Goal: Task Accomplishment & Management: Manage account settings

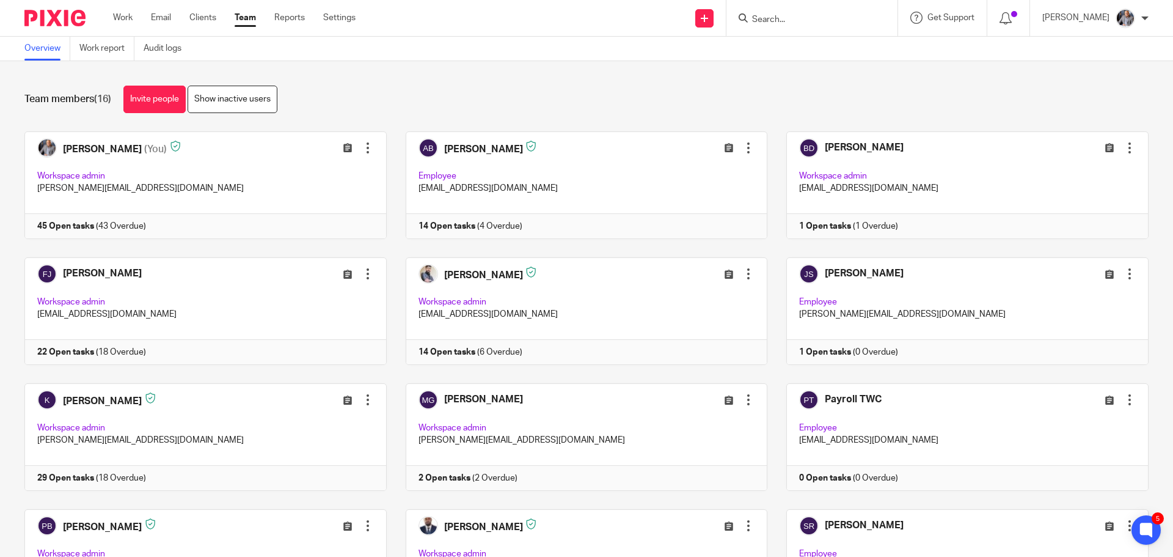
click at [838, 20] on input "Search" at bounding box center [806, 20] width 110 height 11
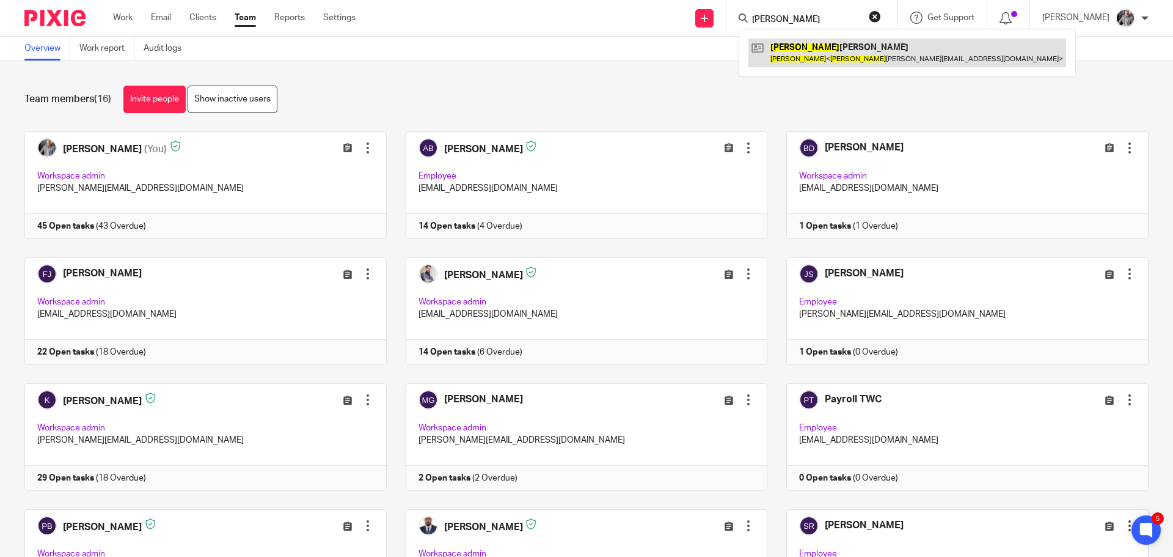
type input "albert"
click at [832, 56] on link at bounding box center [908, 53] width 318 height 28
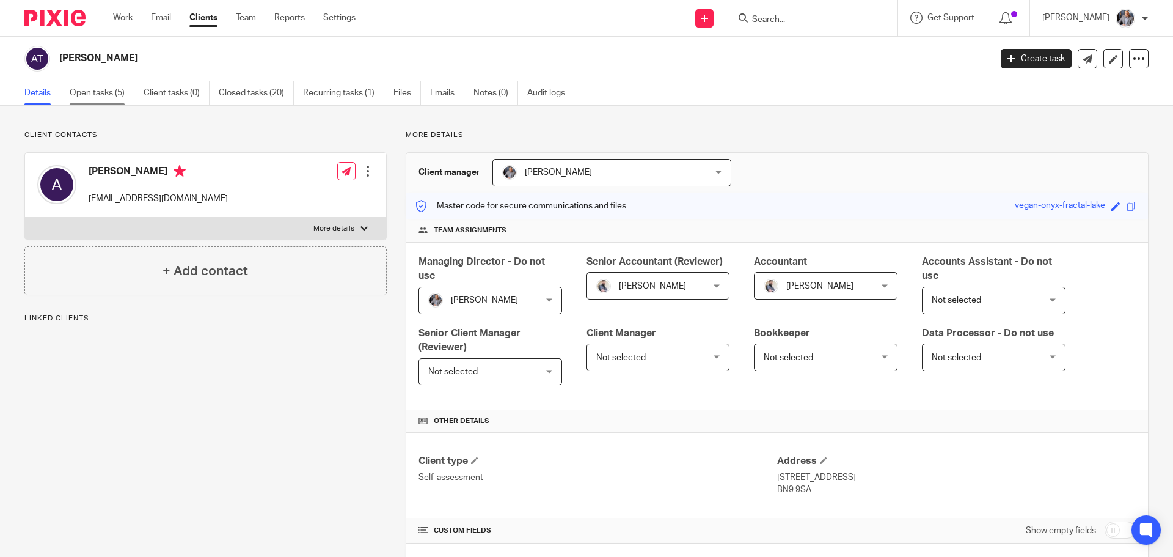
click at [89, 86] on link "Open tasks (5)" at bounding box center [102, 93] width 65 height 24
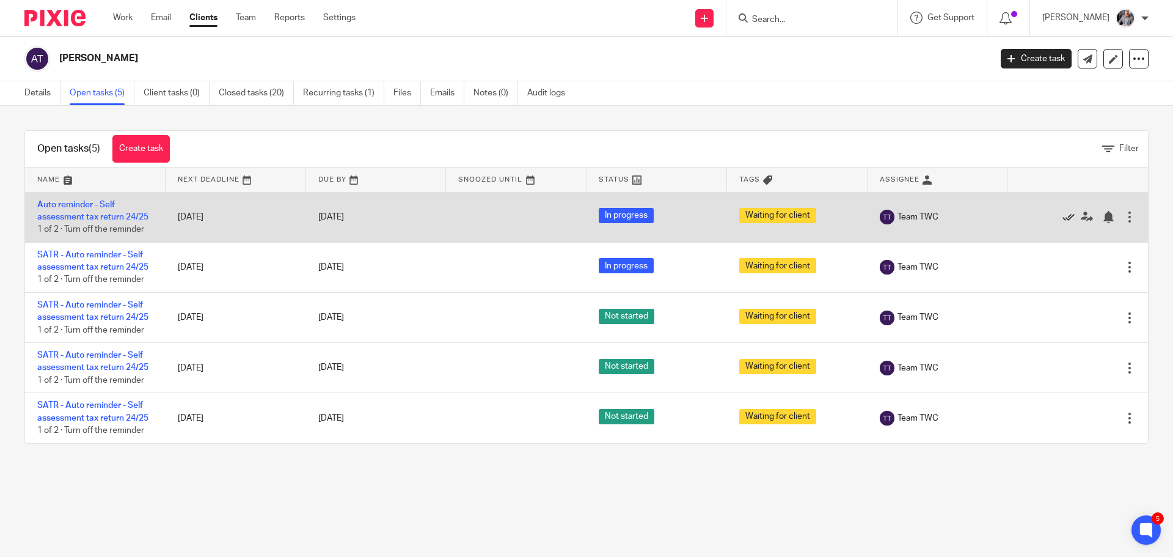
click at [1063, 215] on icon at bounding box center [1069, 217] width 12 height 12
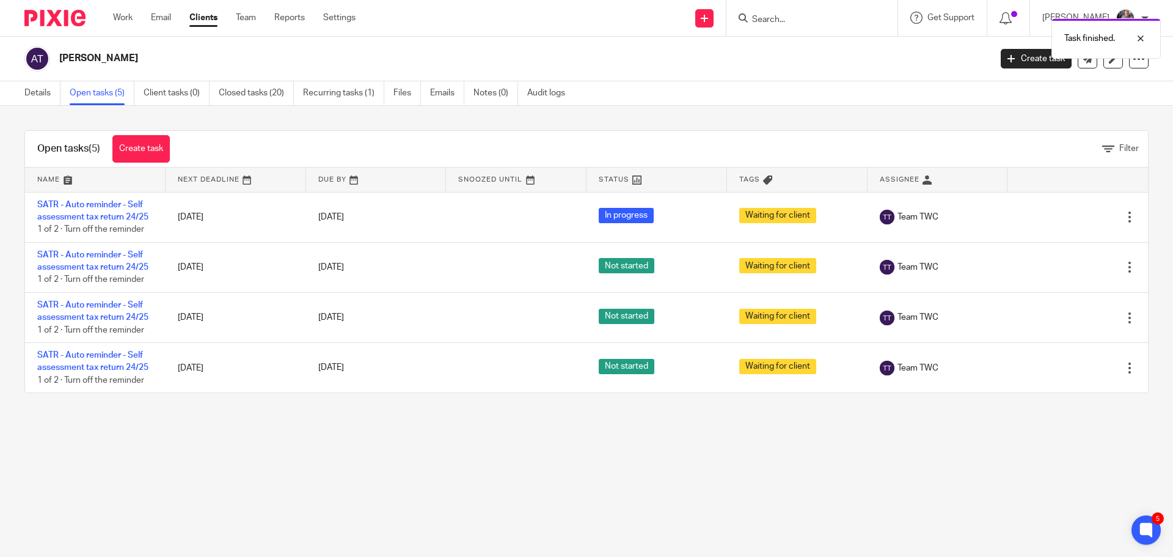
click at [1063, 215] on icon at bounding box center [1069, 217] width 12 height 12
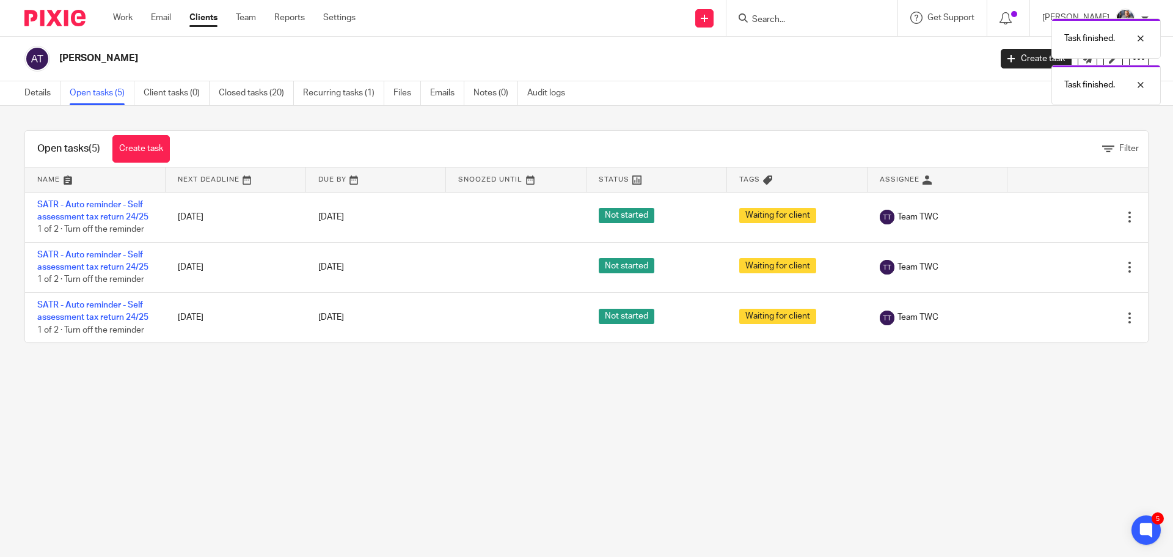
click at [1063, 215] on icon at bounding box center [1069, 217] width 12 height 12
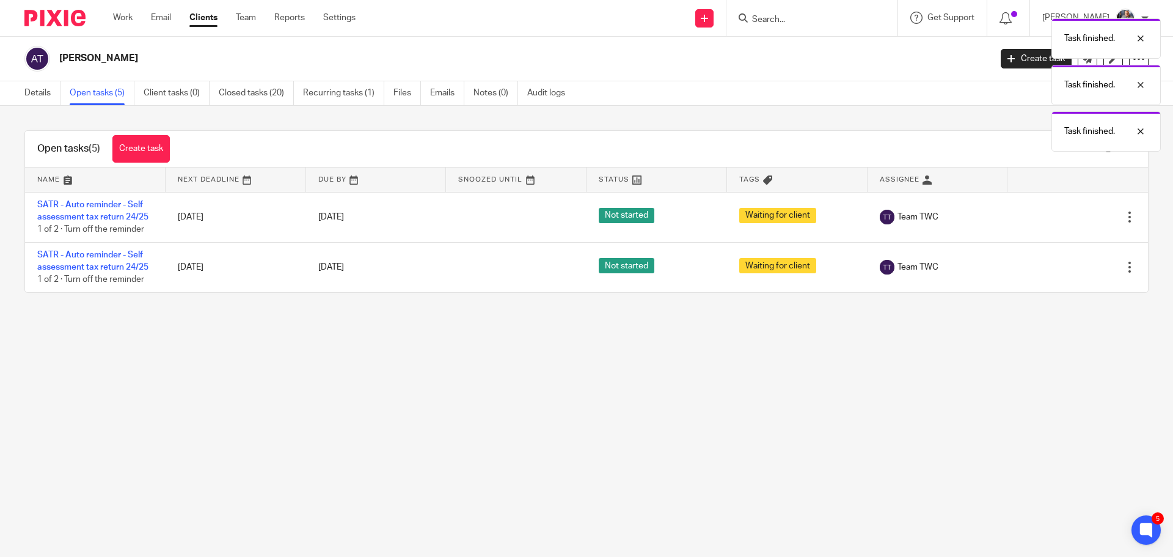
click at [1063, 215] on icon at bounding box center [1069, 217] width 12 height 12
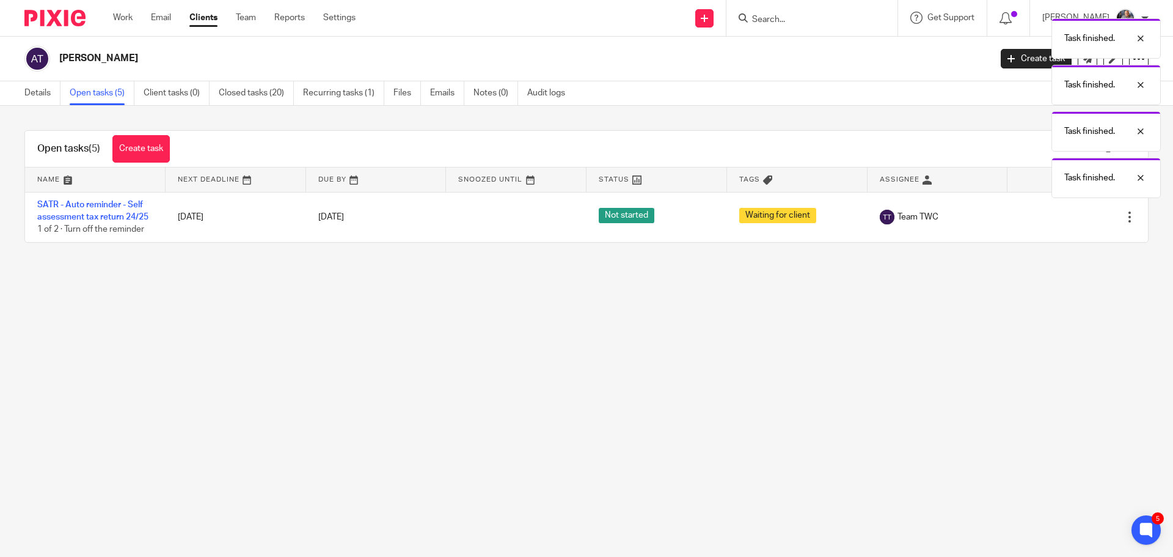
click at [1063, 215] on icon at bounding box center [1069, 217] width 12 height 12
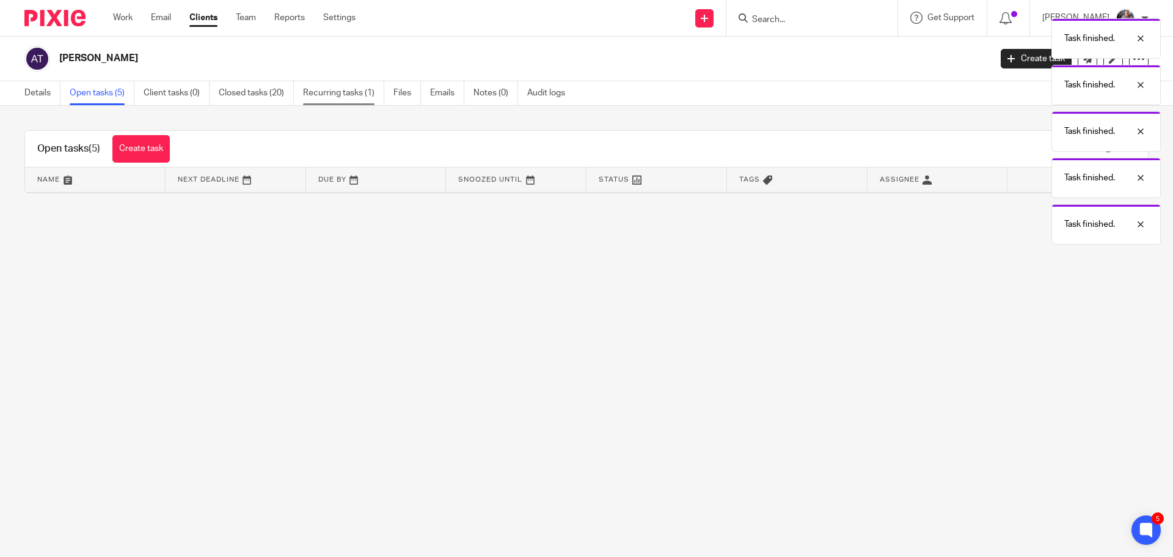
click at [349, 90] on link "Recurring tasks (1)" at bounding box center [343, 93] width 81 height 24
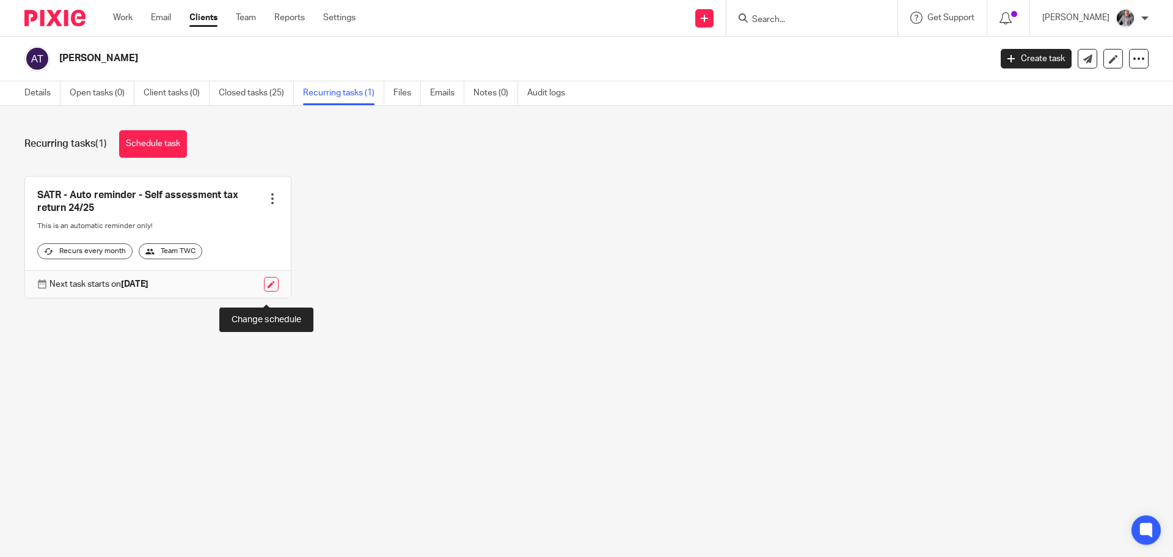
click at [264, 289] on link at bounding box center [271, 284] width 15 height 15
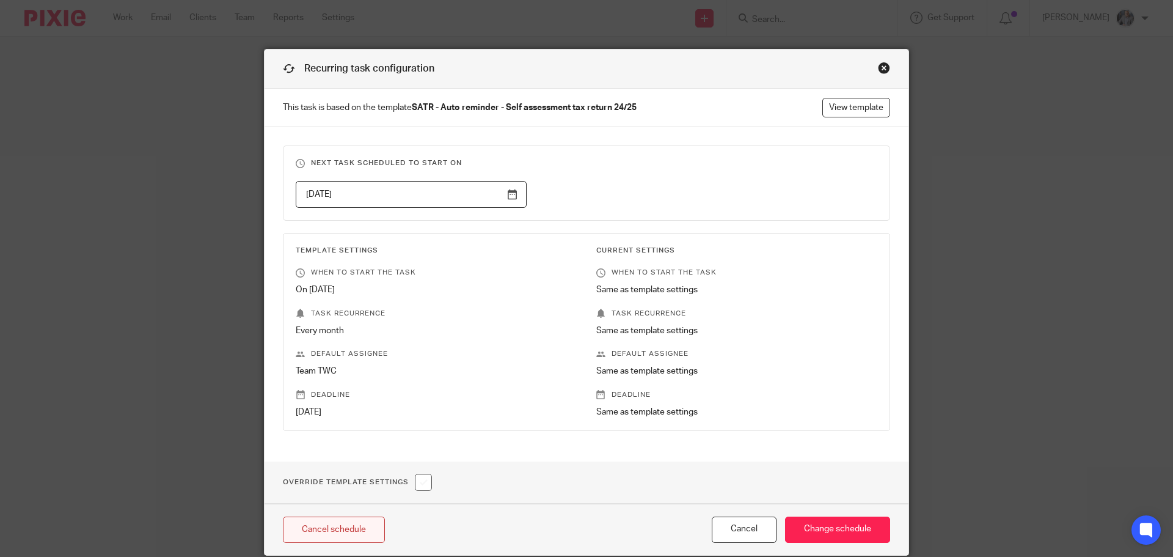
click at [329, 529] on link "Cancel schedule" at bounding box center [334, 529] width 102 height 26
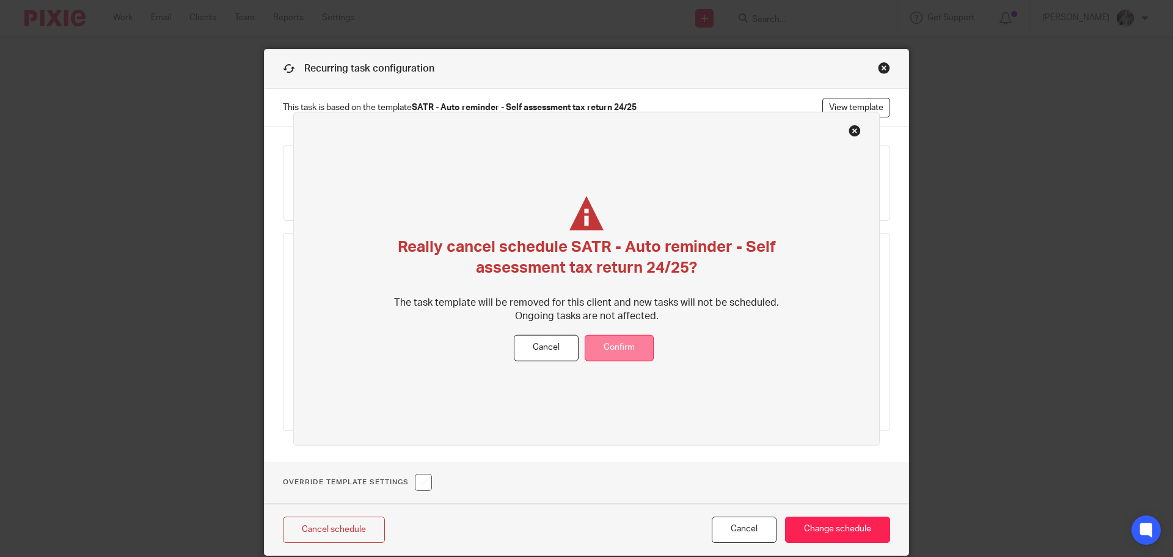
click at [643, 350] on button "Confirm" at bounding box center [619, 348] width 69 height 26
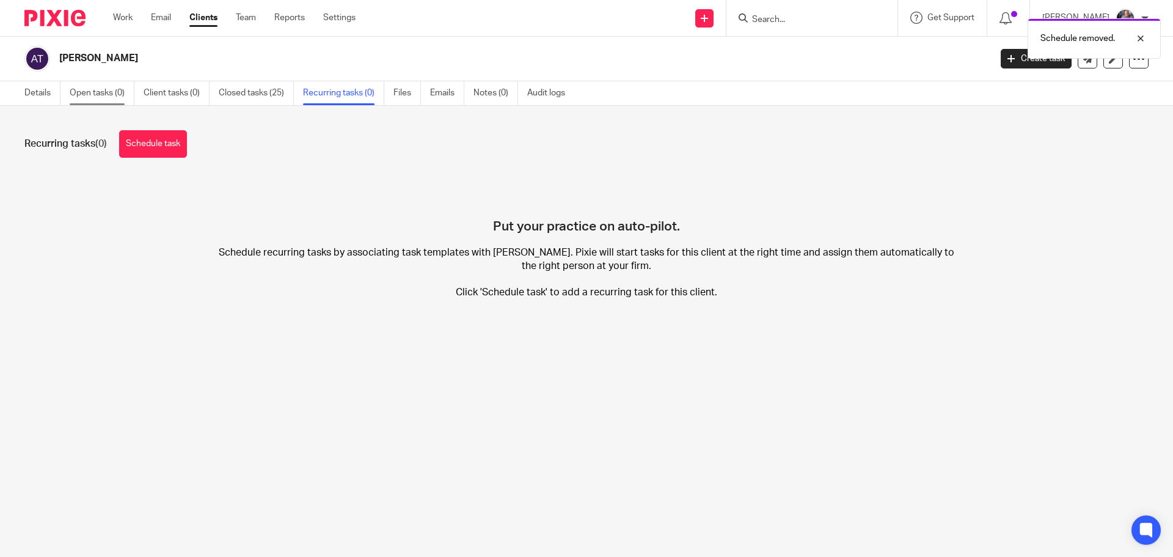
click at [79, 88] on link "Open tasks (0)" at bounding box center [102, 93] width 65 height 24
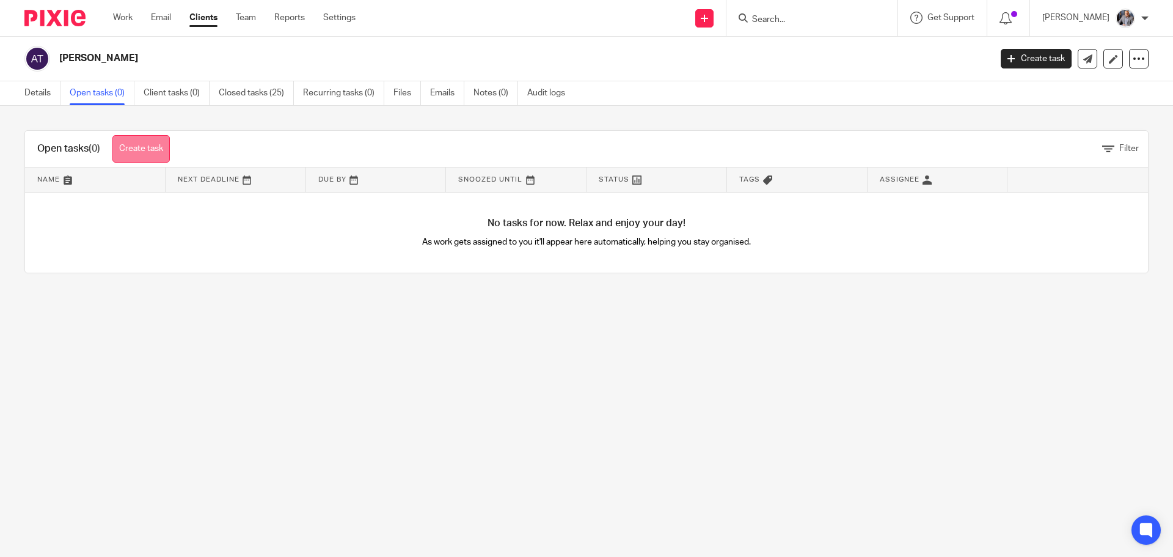
click at [142, 152] on link "Create task" at bounding box center [140, 149] width 57 height 28
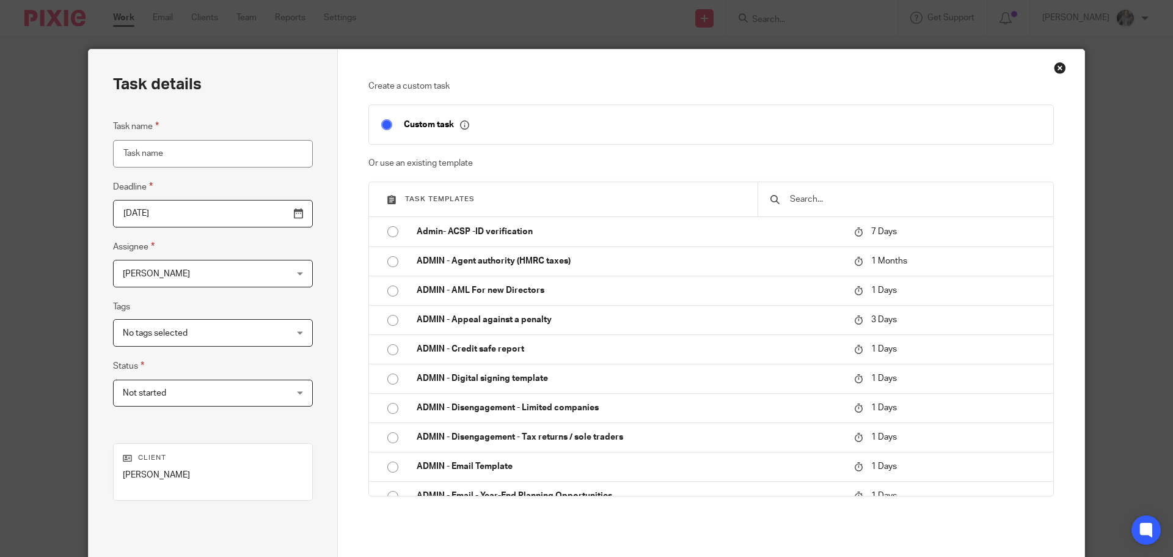
click at [823, 200] on input "text" at bounding box center [915, 199] width 252 height 13
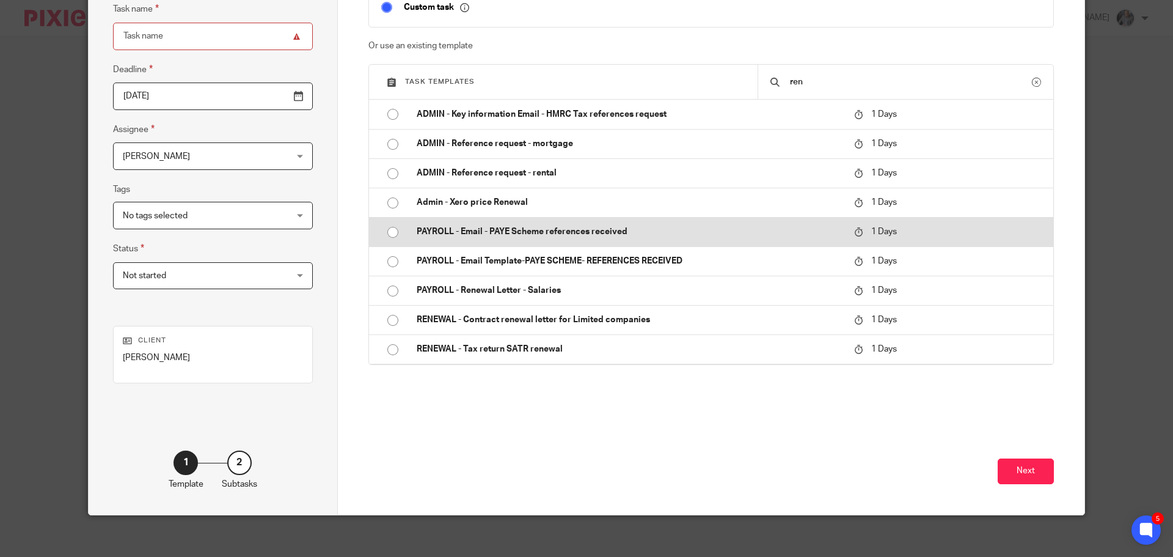
scroll to position [125, 0]
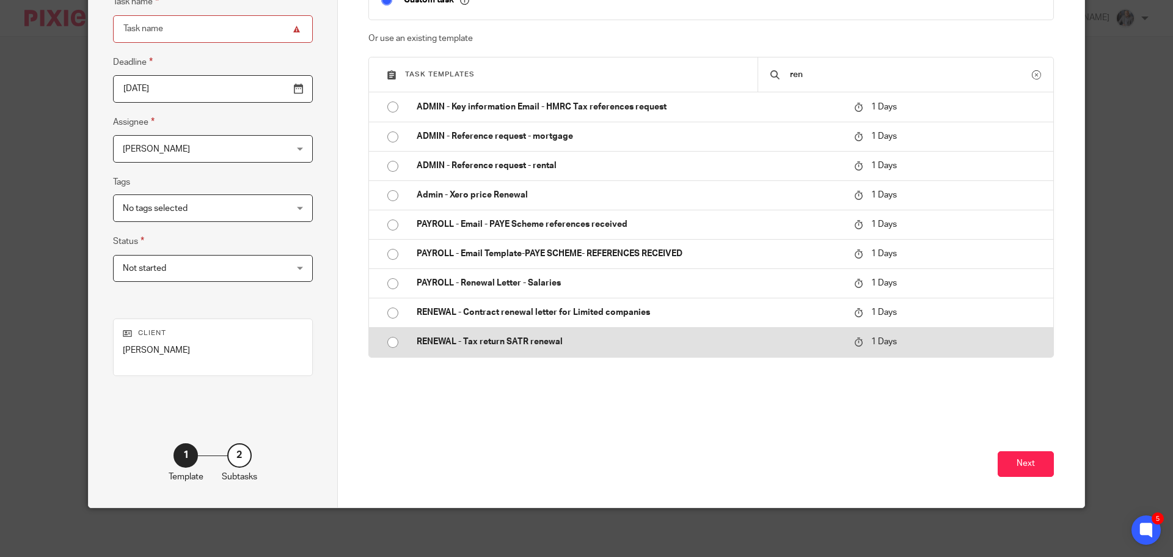
type input "ren"
click at [501, 329] on td "RENEWAL - Tax return SATR renewal" at bounding box center [627, 341] width 444 height 29
type input "2025-10-14"
type input "RENEWAL - Tax return SATR renewal"
checkbox input "false"
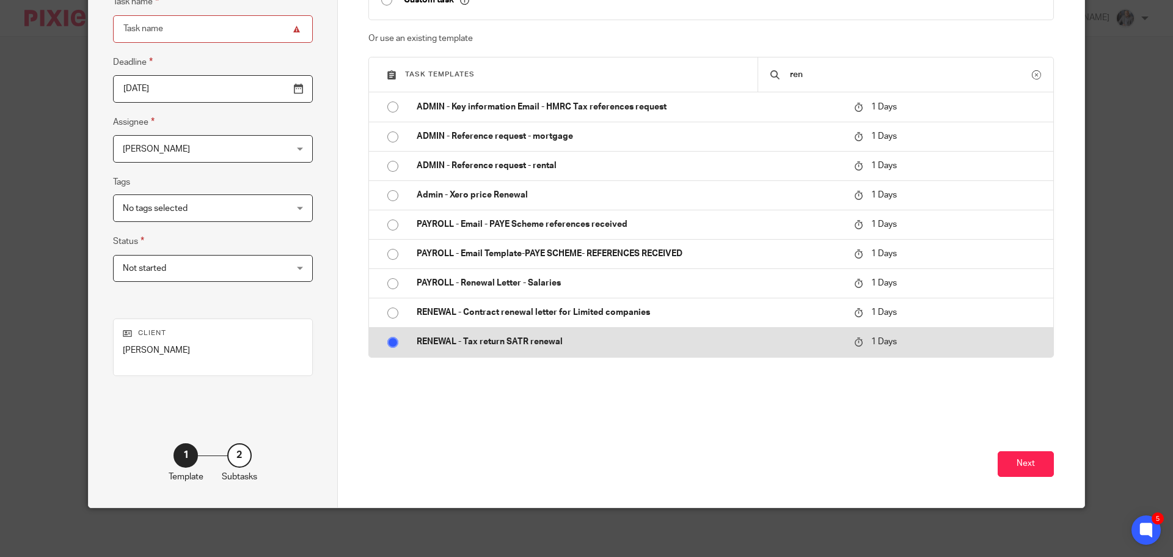
radio input "true"
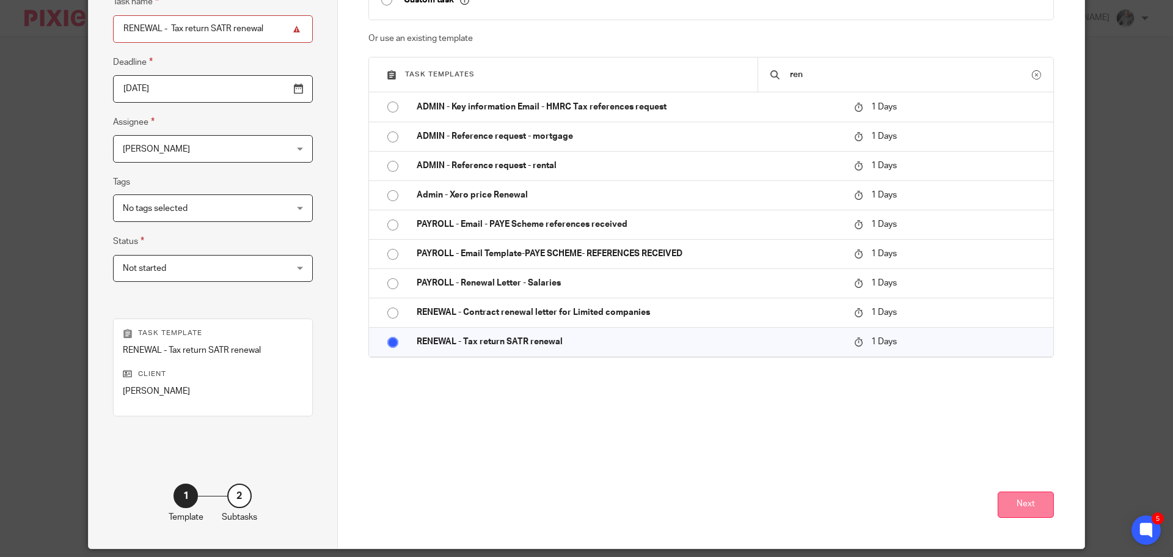
click at [1005, 508] on button "Next" at bounding box center [1026, 504] width 56 height 26
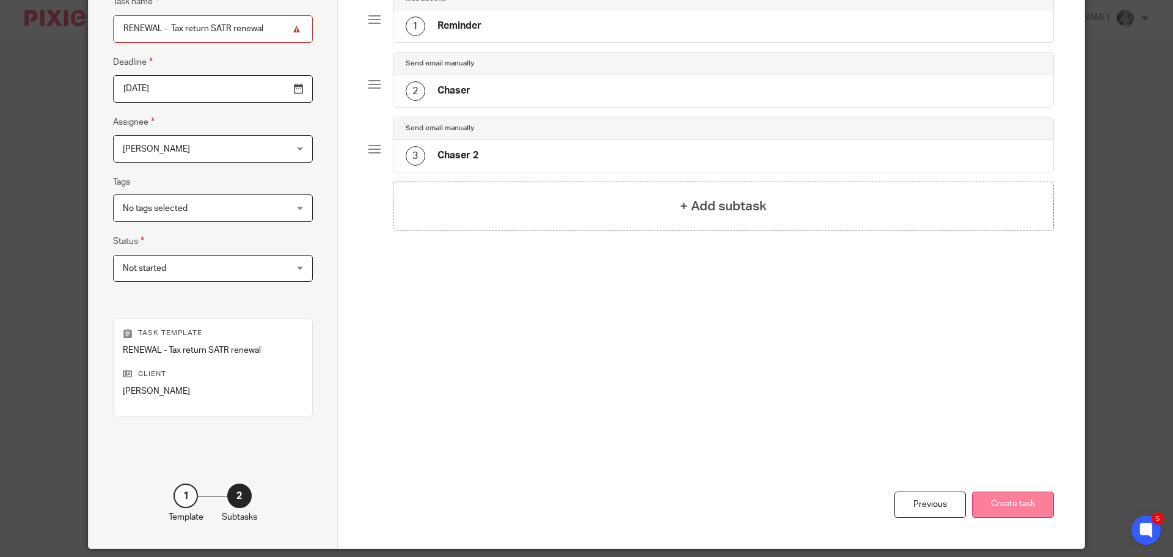
click at [996, 503] on button "Create task" at bounding box center [1013, 504] width 82 height 26
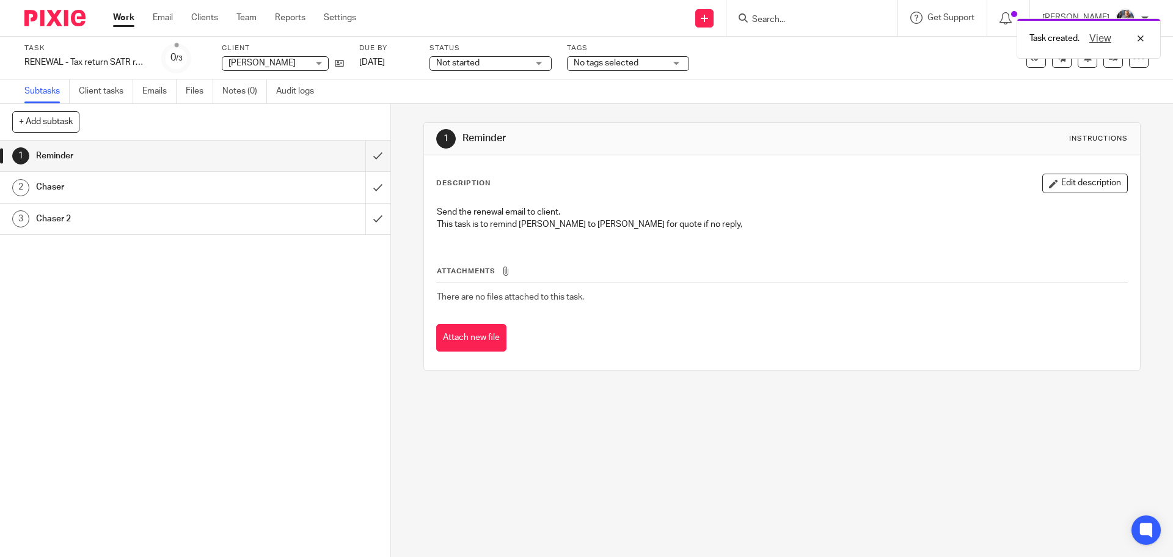
click at [66, 185] on h1 "Chaser" at bounding box center [141, 187] width 211 height 18
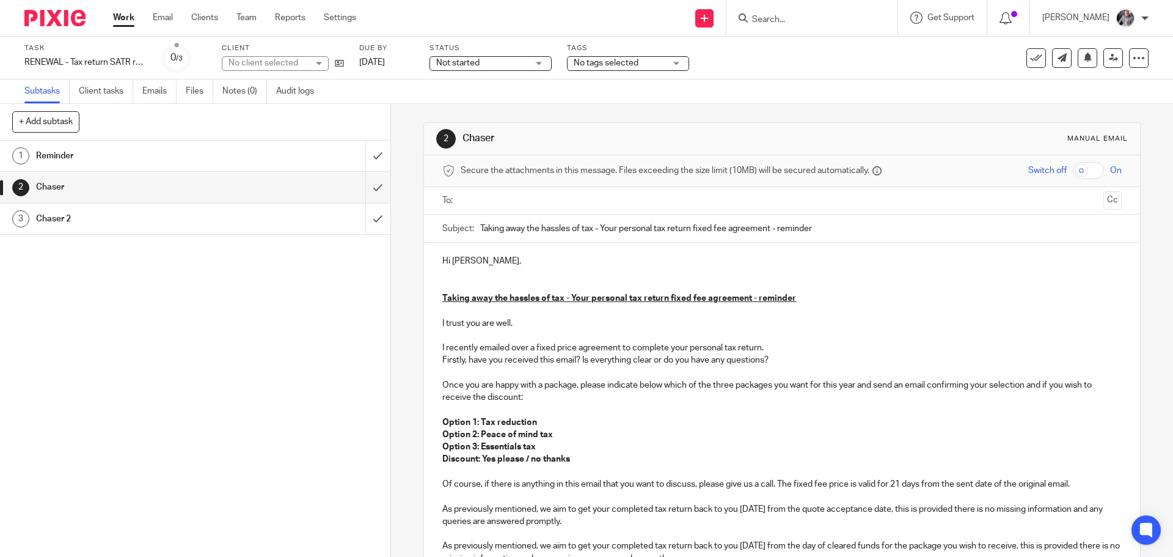
click at [65, 214] on h1 "Chaser 2" at bounding box center [141, 219] width 211 height 18
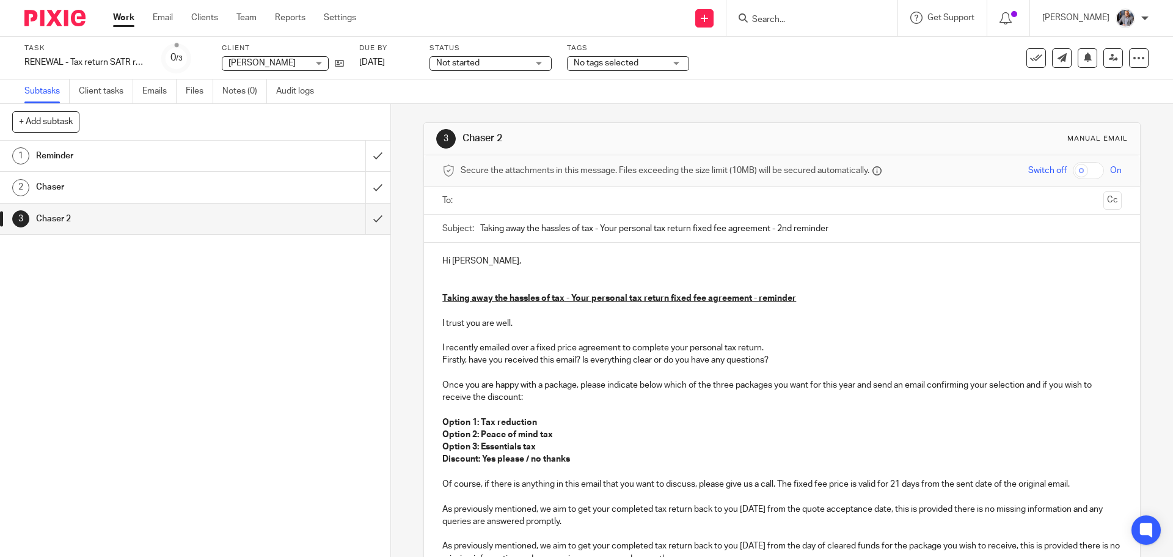
click at [65, 188] on h1 "Chaser" at bounding box center [141, 187] width 211 height 18
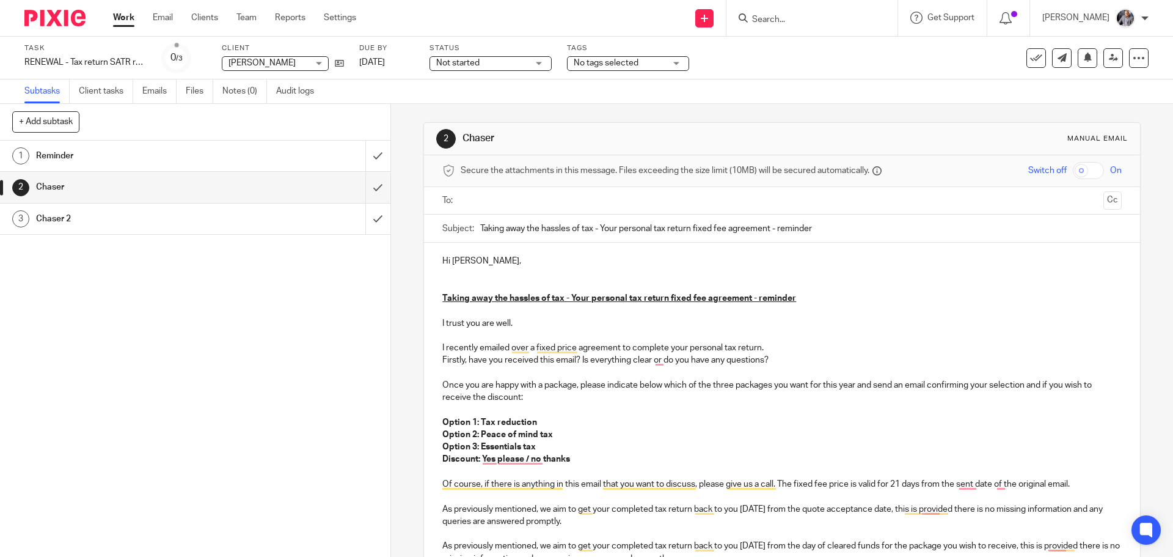
click at [65, 155] on h1 "Reminder" at bounding box center [141, 156] width 211 height 18
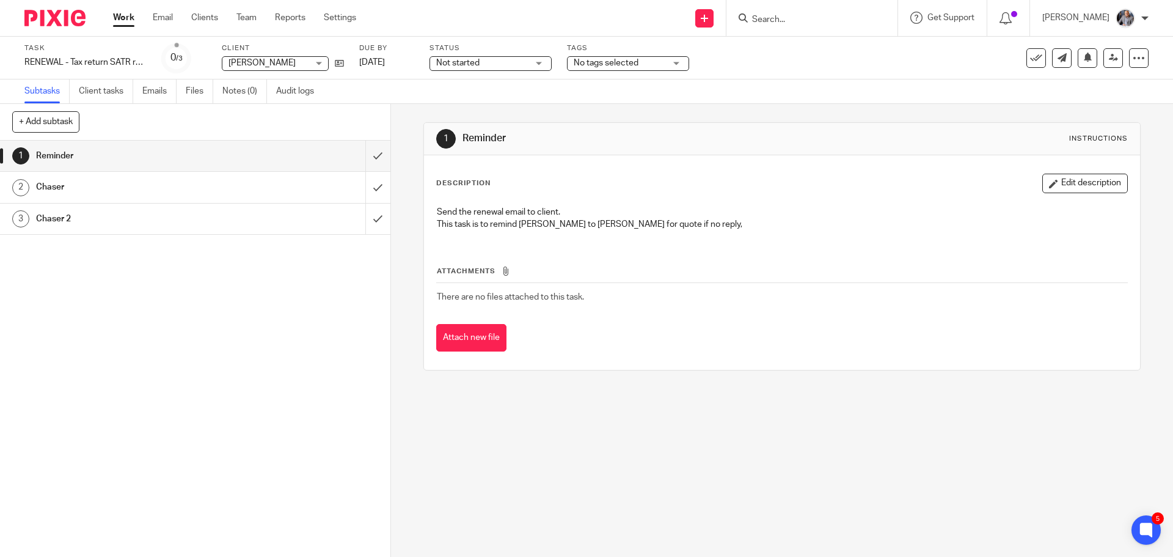
click at [814, 20] on input "Search" at bounding box center [806, 20] width 110 height 11
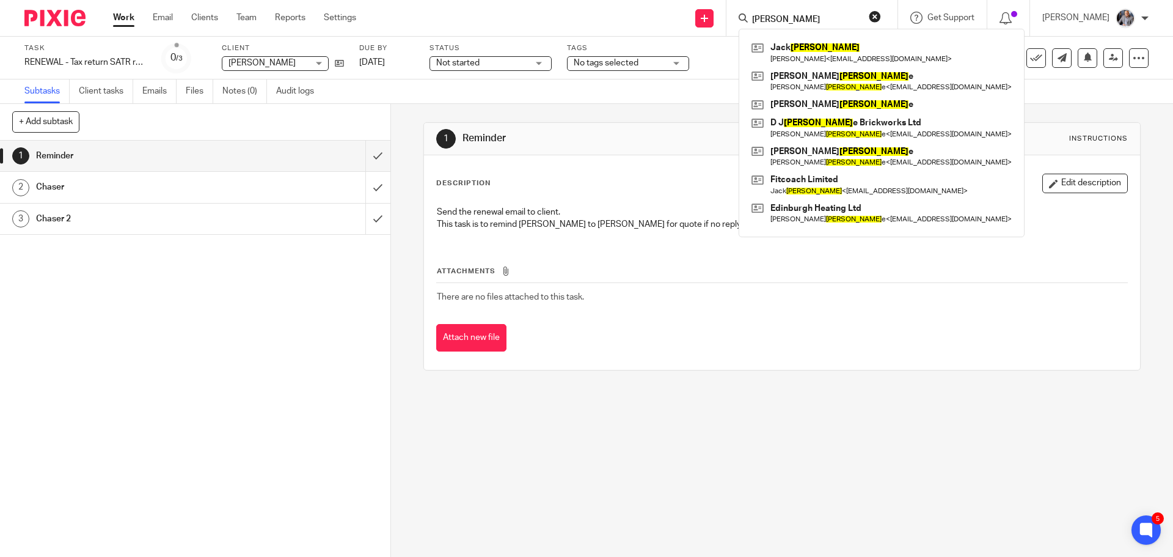
click at [796, 10] on form "[PERSON_NAME]" at bounding box center [816, 17] width 130 height 15
click at [794, 15] on input "[PERSON_NAME]" at bounding box center [806, 20] width 110 height 11
click at [794, 15] on input "clark" at bounding box center [806, 20] width 110 height 11
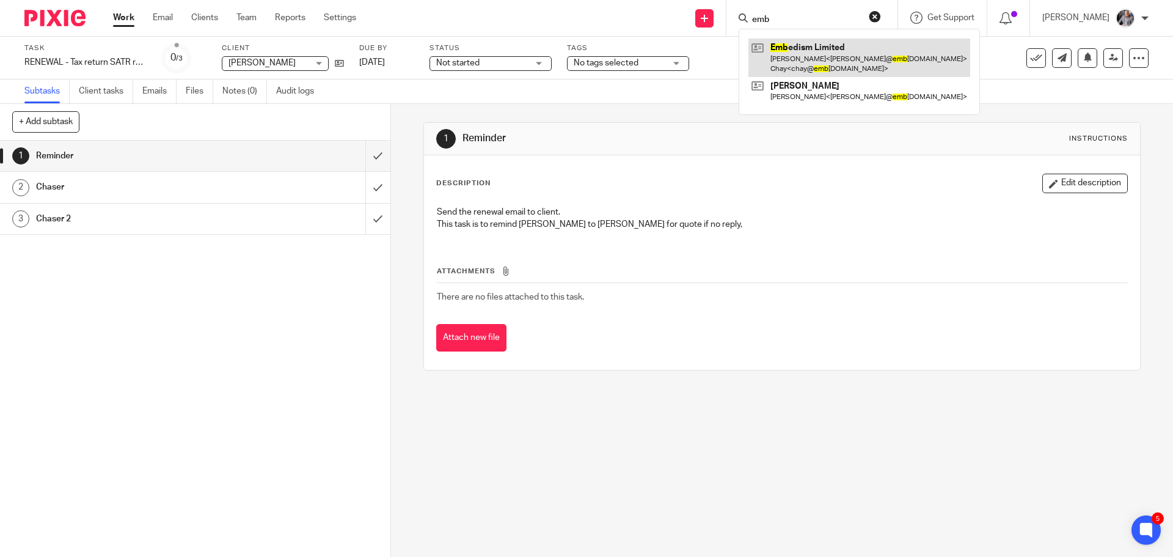
type input "emb"
click at [817, 56] on link at bounding box center [860, 58] width 222 height 38
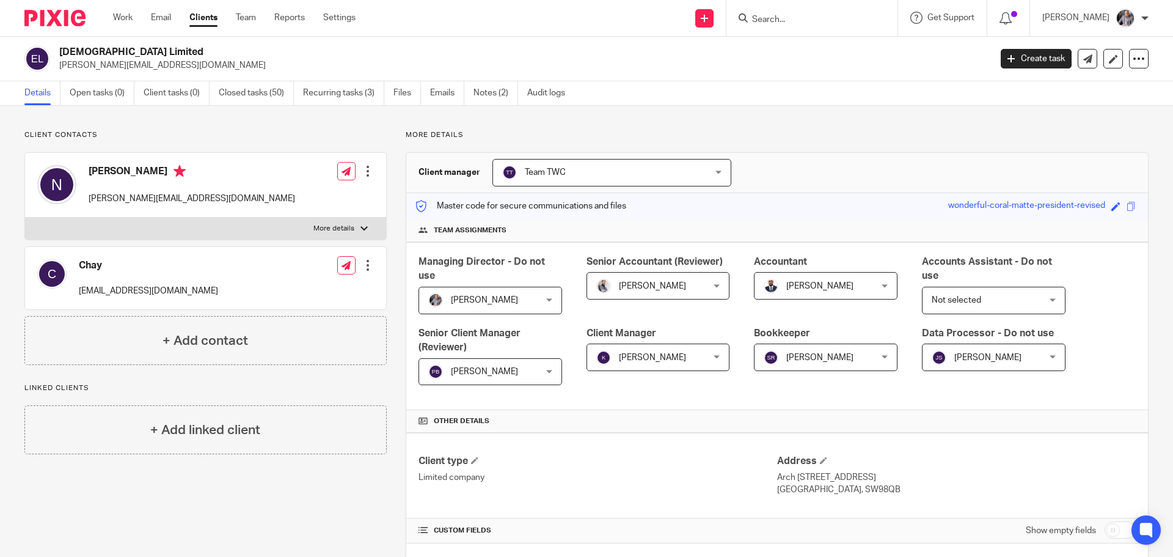
click at [807, 24] on input "Search" at bounding box center [806, 20] width 110 height 11
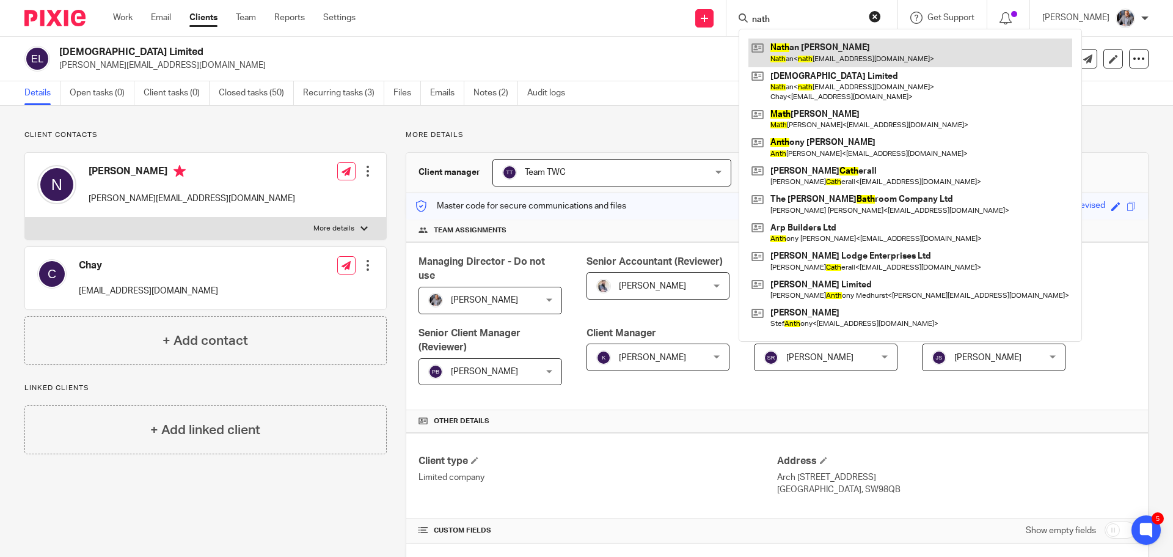
type input "nath"
click at [802, 46] on link at bounding box center [911, 53] width 324 height 28
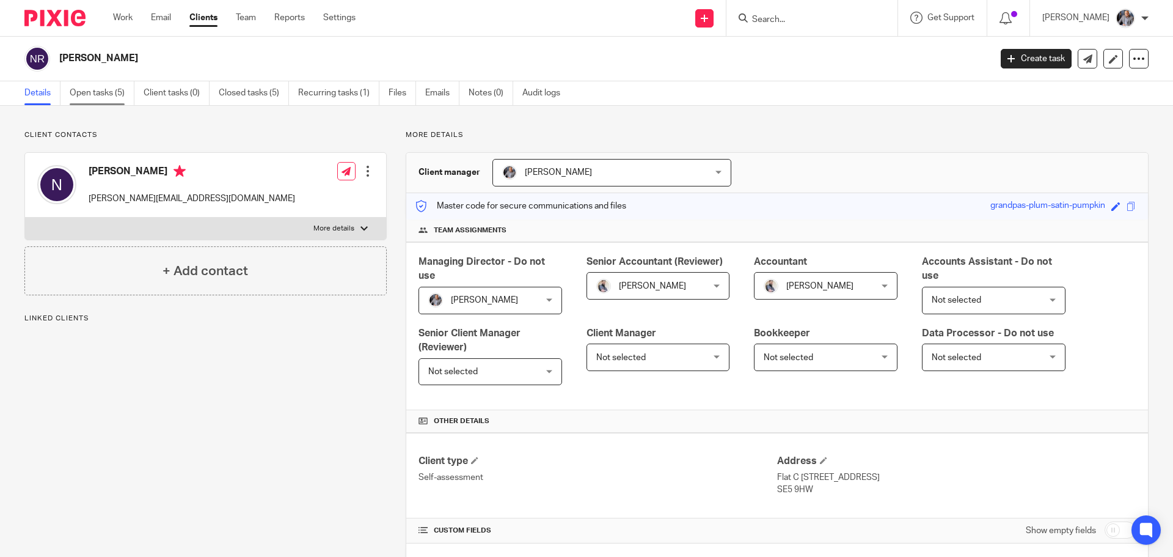
click at [108, 90] on link "Open tasks (5)" at bounding box center [102, 93] width 65 height 24
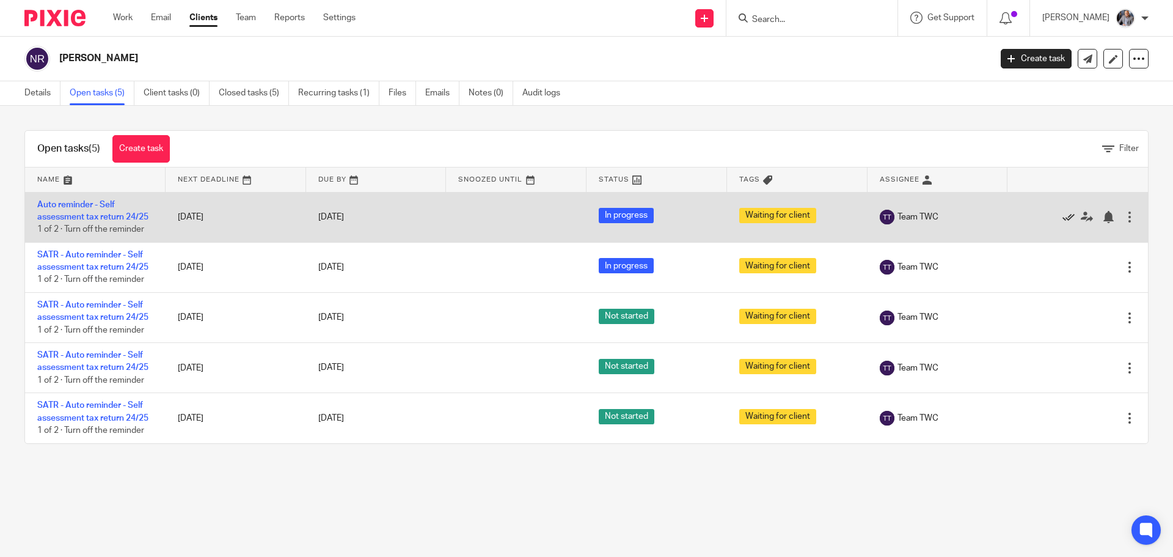
click at [1063, 217] on icon at bounding box center [1069, 217] width 12 height 12
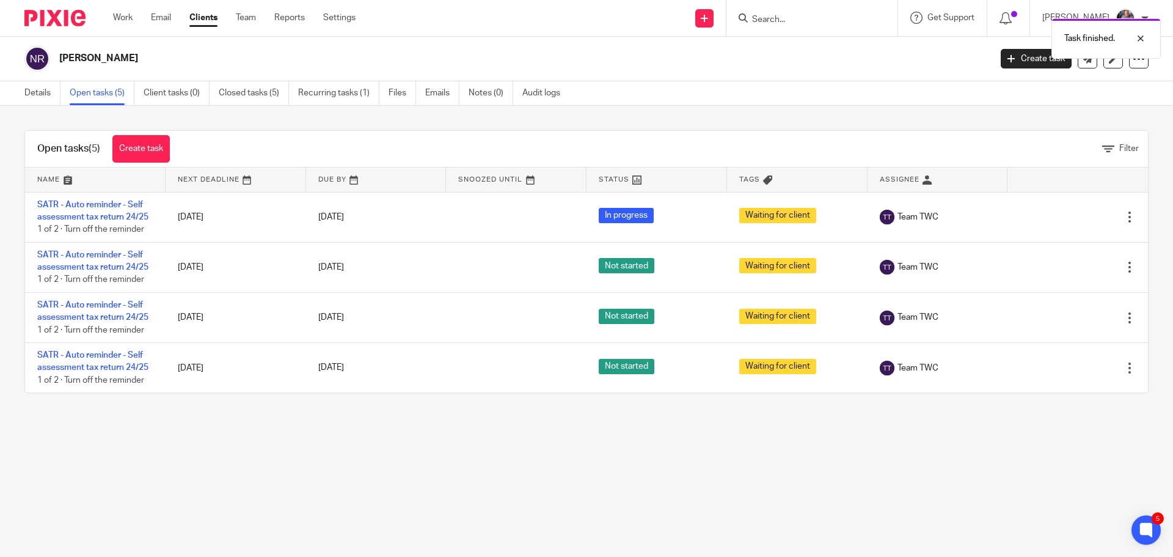
click at [1063, 217] on icon at bounding box center [1069, 217] width 12 height 12
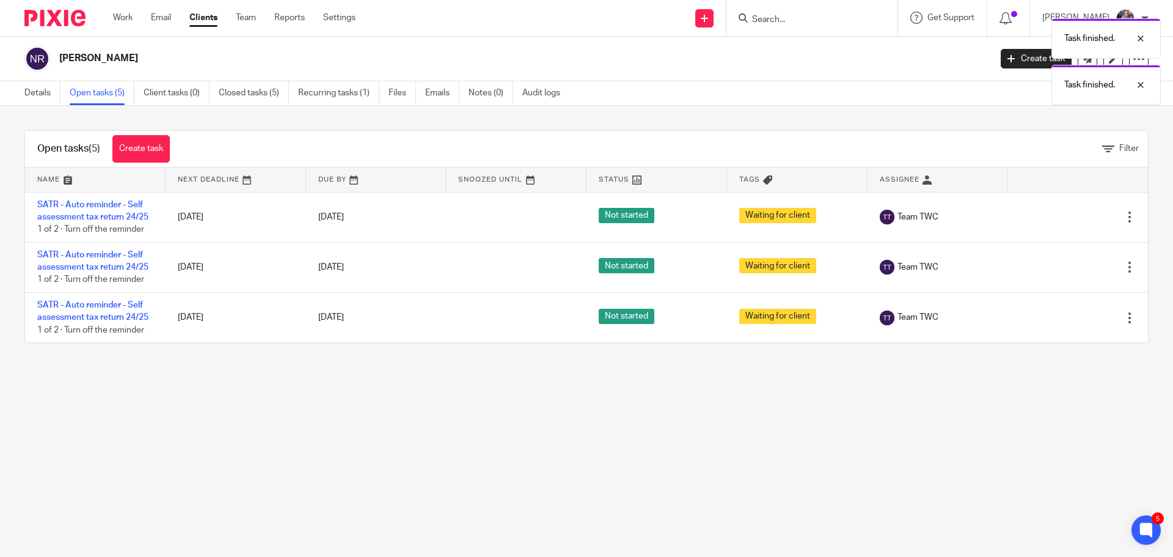
click at [1063, 217] on icon at bounding box center [1069, 217] width 12 height 12
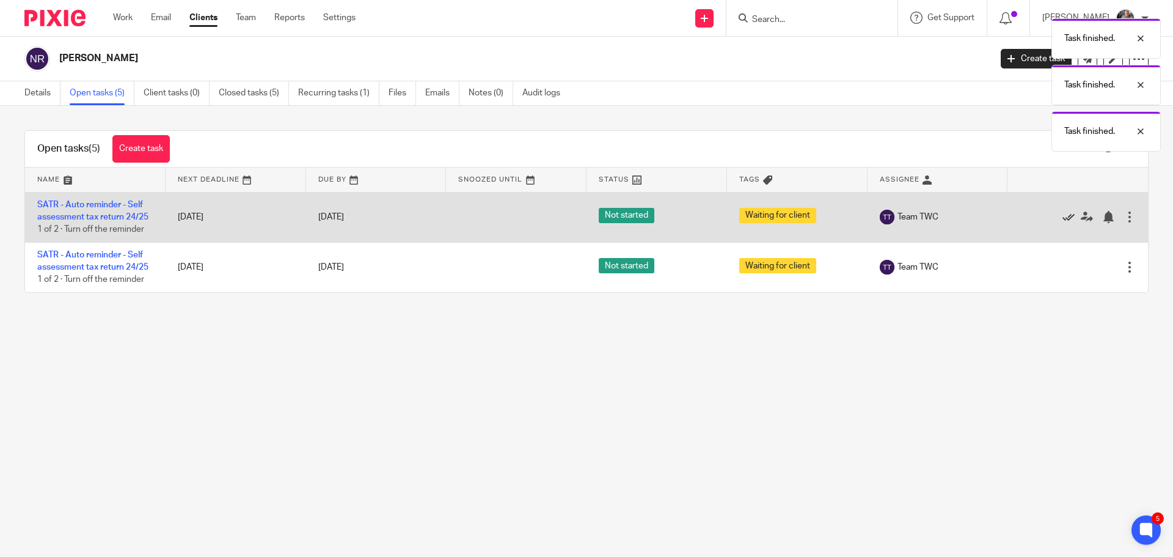
click at [1063, 217] on icon at bounding box center [1069, 217] width 12 height 12
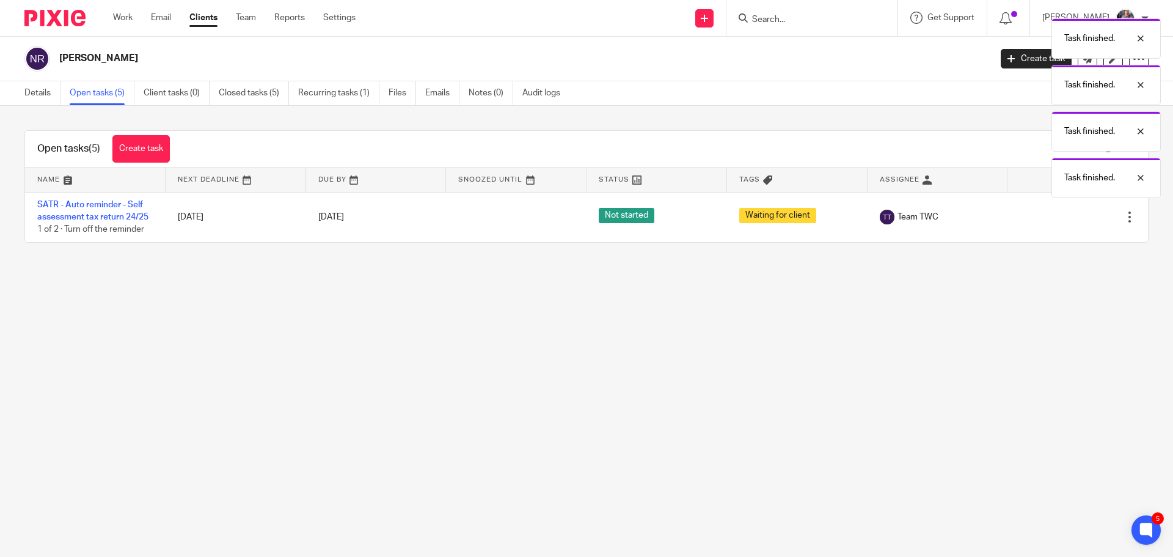
click at [1063, 217] on icon at bounding box center [1069, 217] width 12 height 12
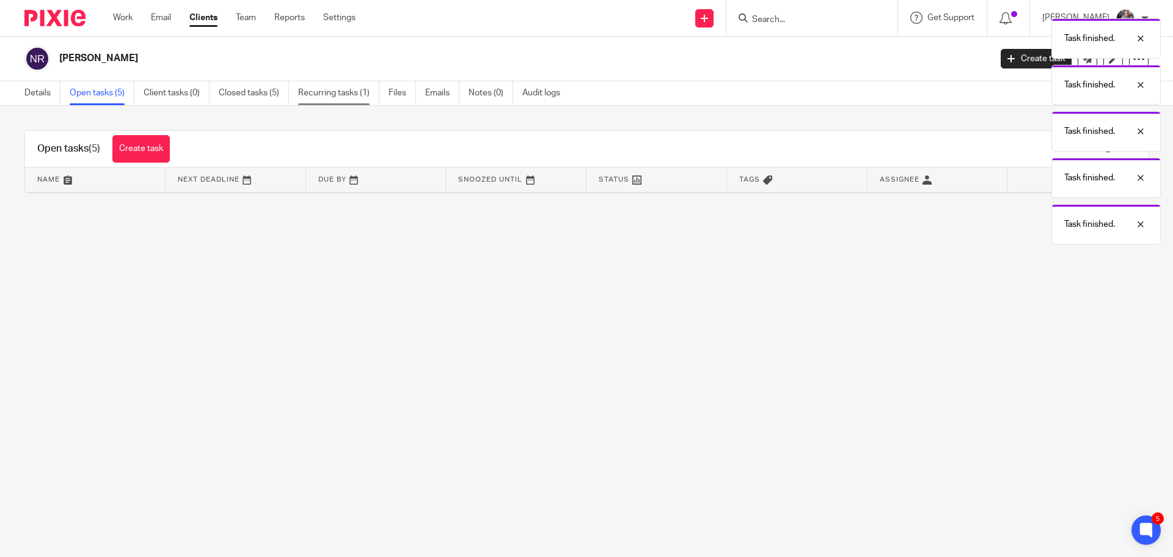
click at [326, 84] on link "Recurring tasks (1)" at bounding box center [338, 93] width 81 height 24
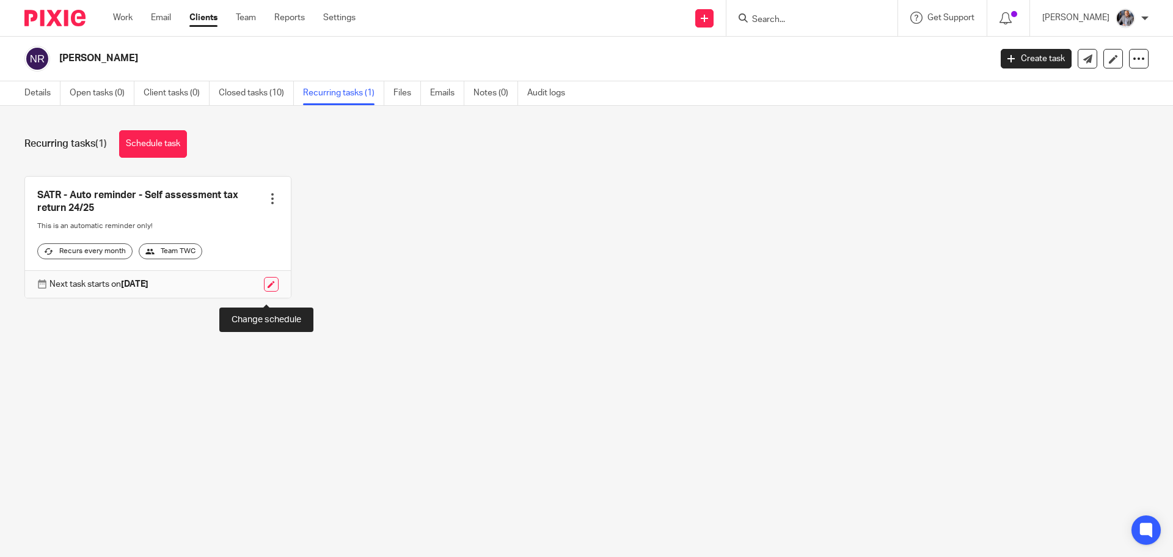
click at [266, 288] on link at bounding box center [271, 284] width 15 height 15
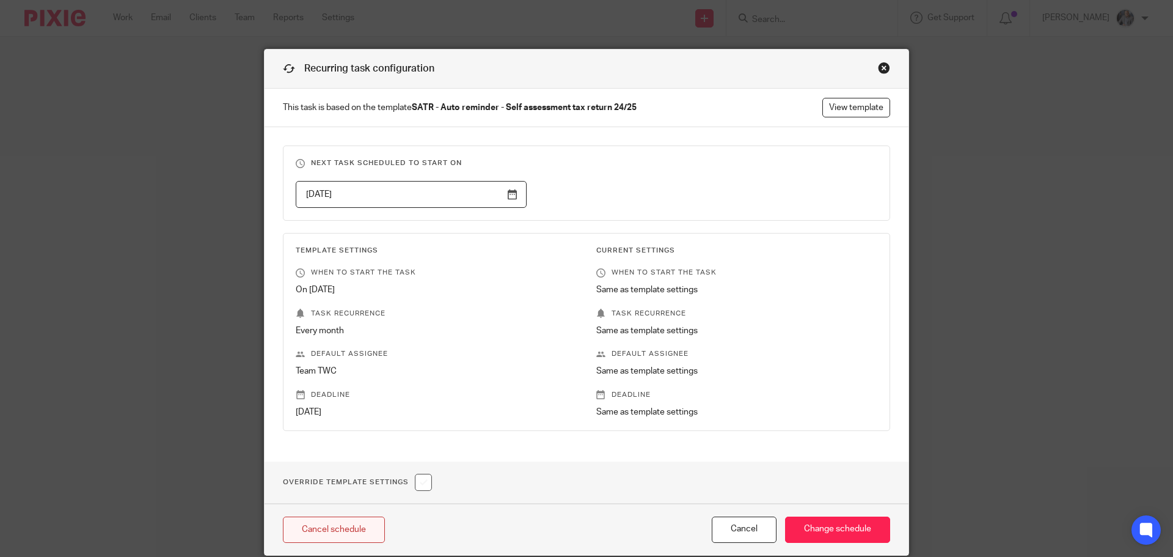
click at [328, 524] on link "Cancel schedule" at bounding box center [334, 529] width 102 height 26
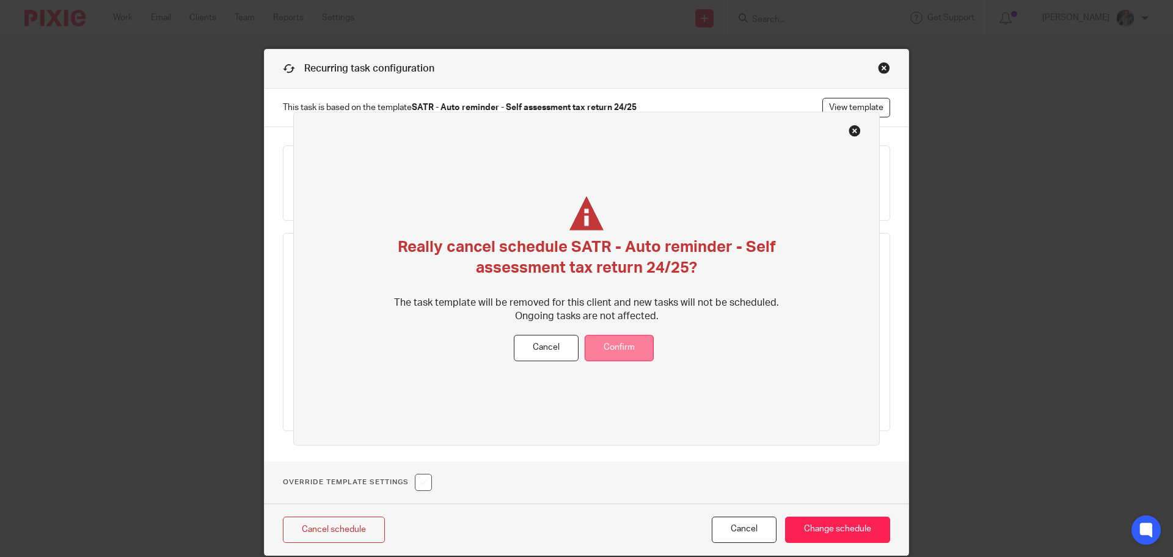
click at [611, 354] on button "Confirm" at bounding box center [619, 348] width 69 height 26
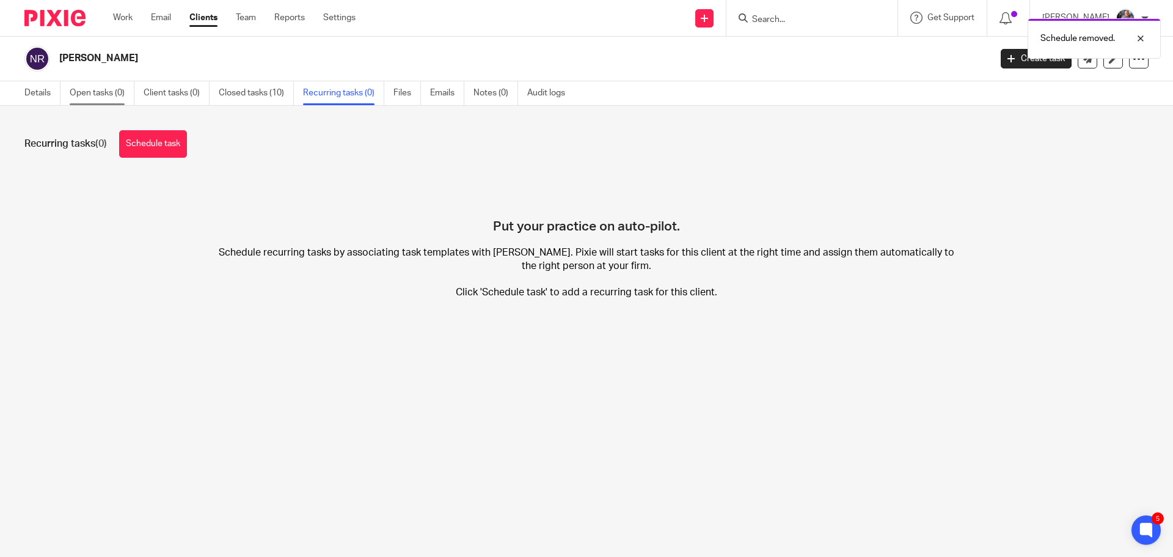
click at [92, 96] on link "Open tasks (0)" at bounding box center [102, 93] width 65 height 24
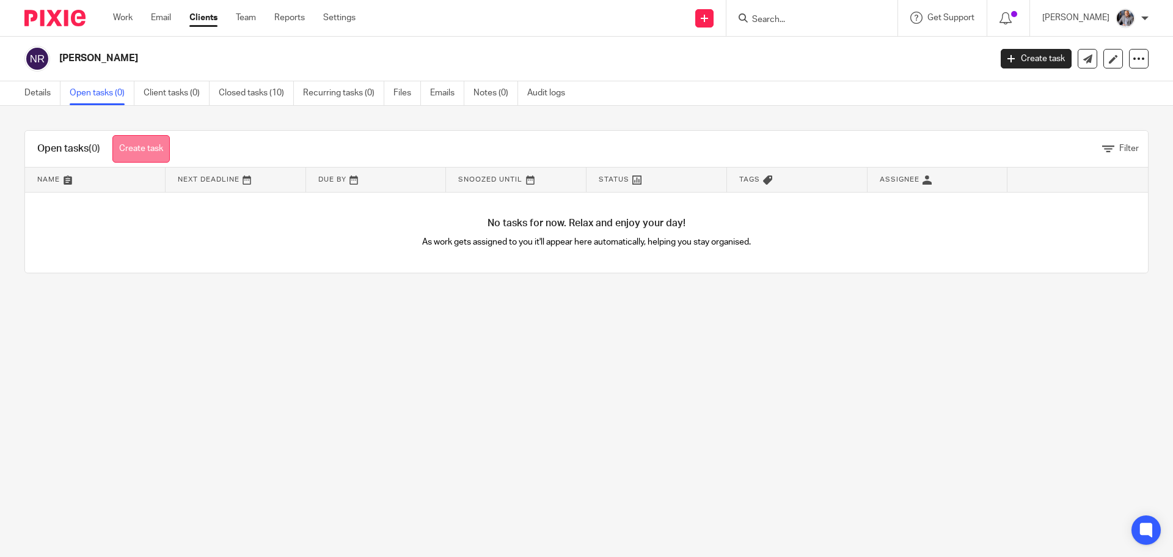
click at [145, 146] on link "Create task" at bounding box center [140, 149] width 57 height 28
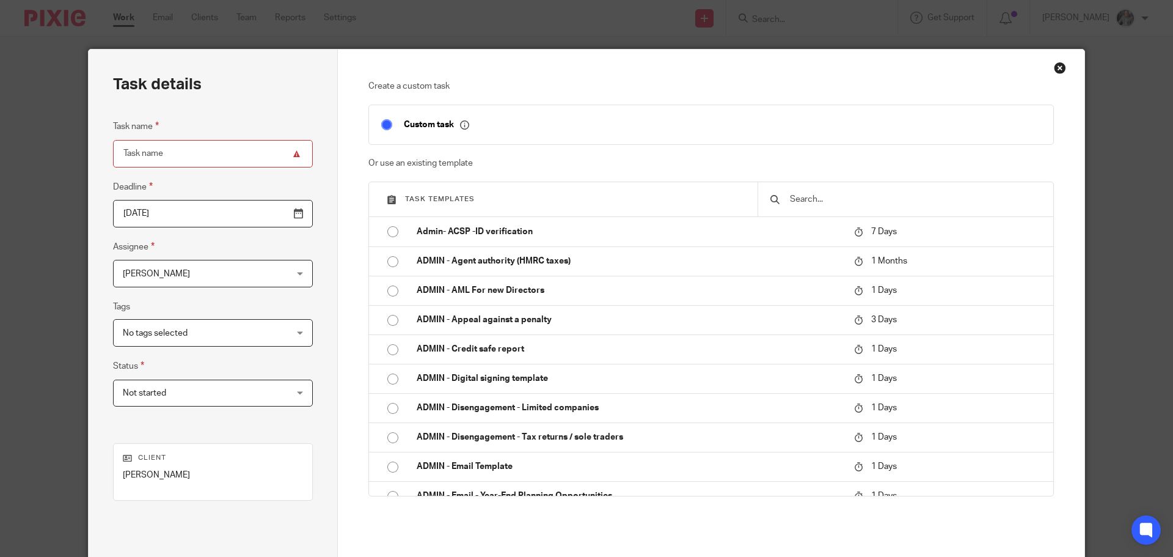
click at [810, 200] on input "text" at bounding box center [915, 199] width 252 height 13
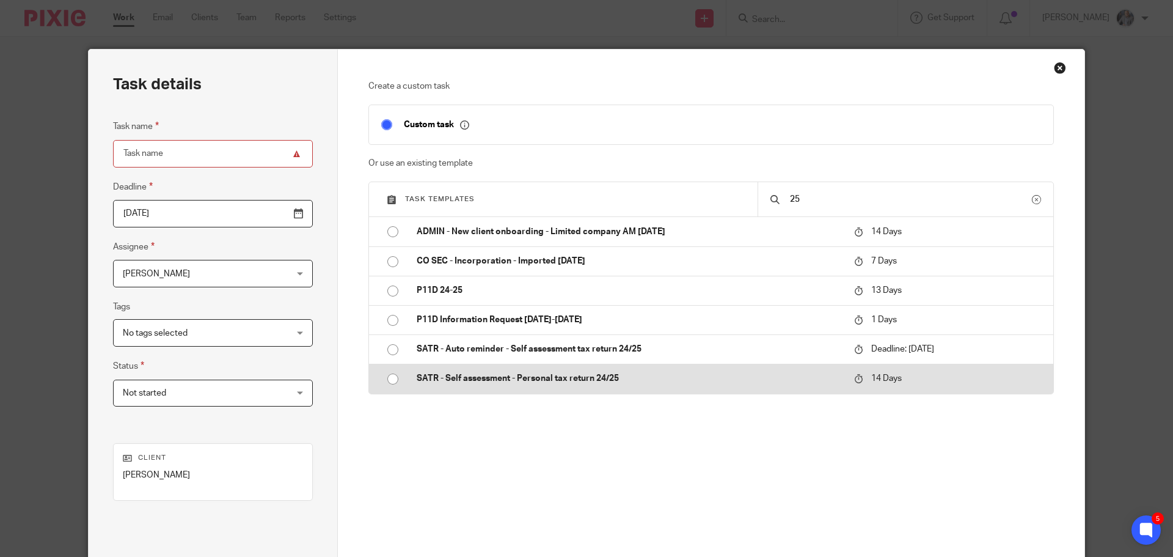
type input "25"
click at [593, 376] on p "SATR - Self assessment - Personal tax return 24/25" at bounding box center [629, 378] width 425 height 12
type input "2025-10-27"
type input "SATR - Self assessment - Personal tax return 24/25"
checkbox input "false"
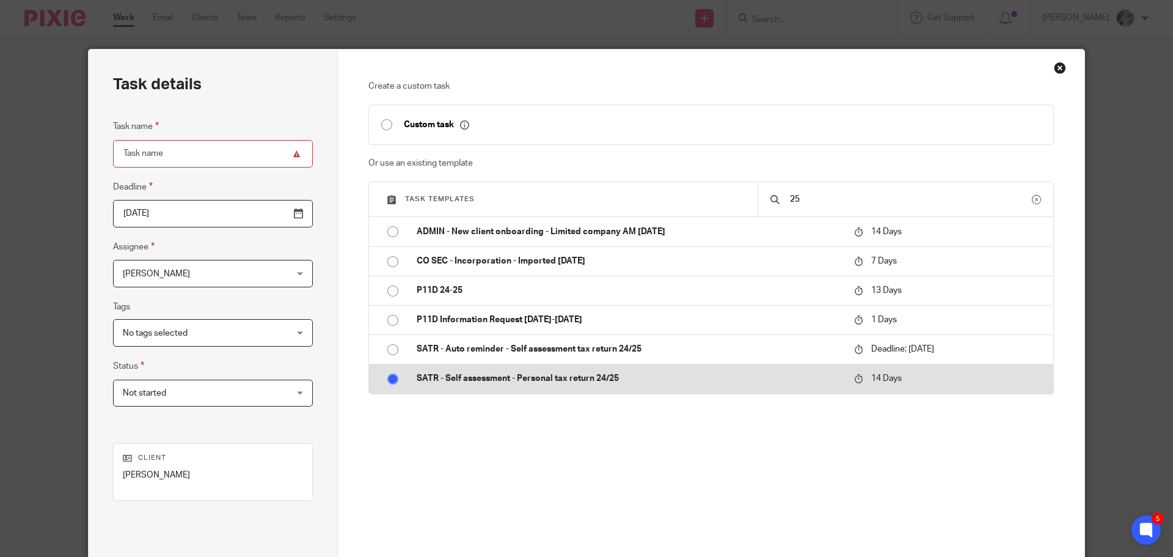
radio input "true"
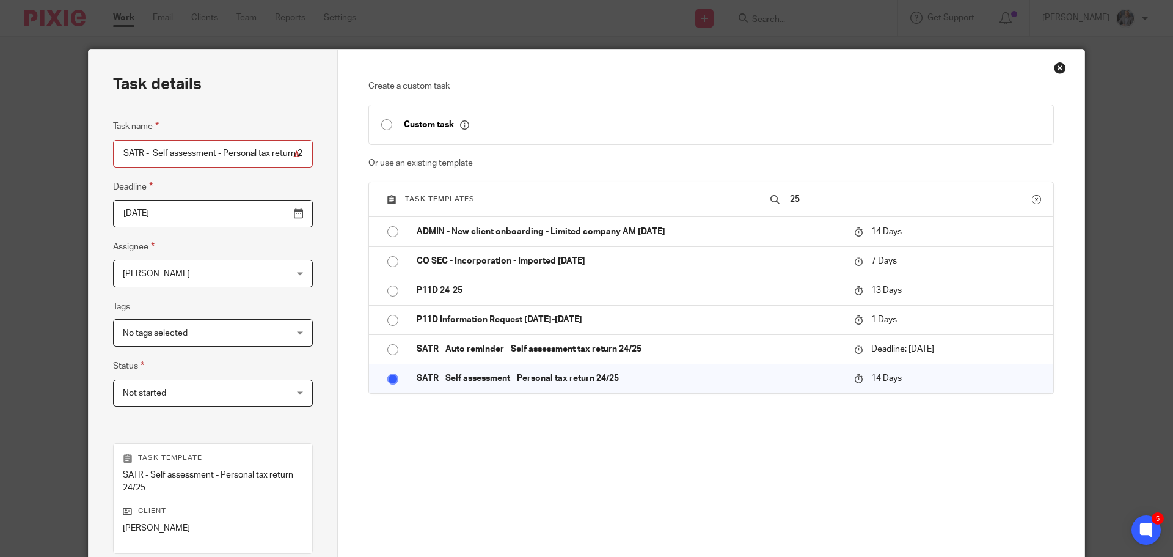
scroll to position [178, 0]
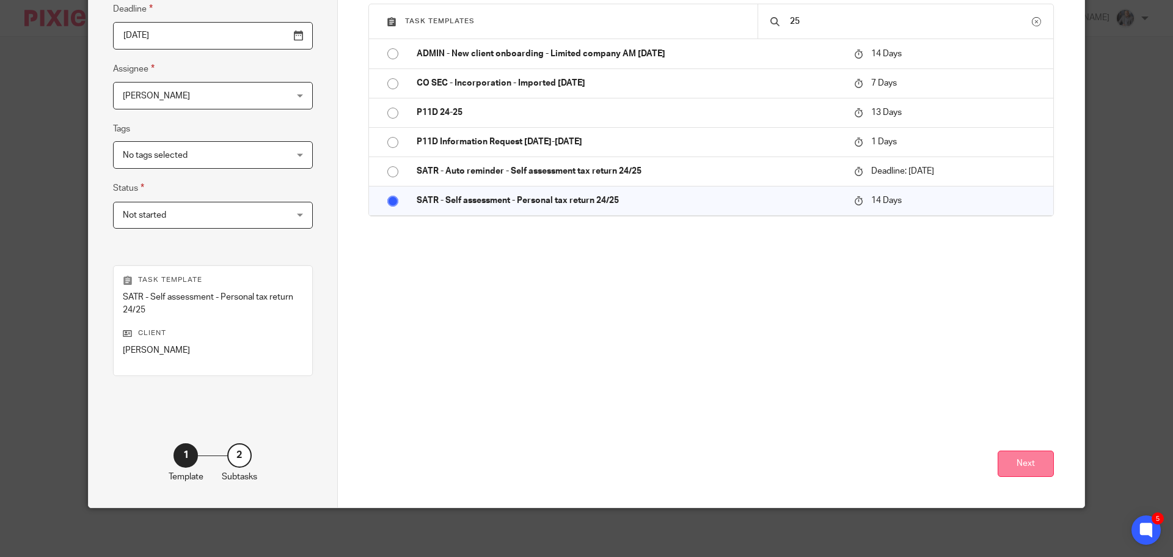
click at [1041, 453] on button "Next" at bounding box center [1026, 463] width 56 height 26
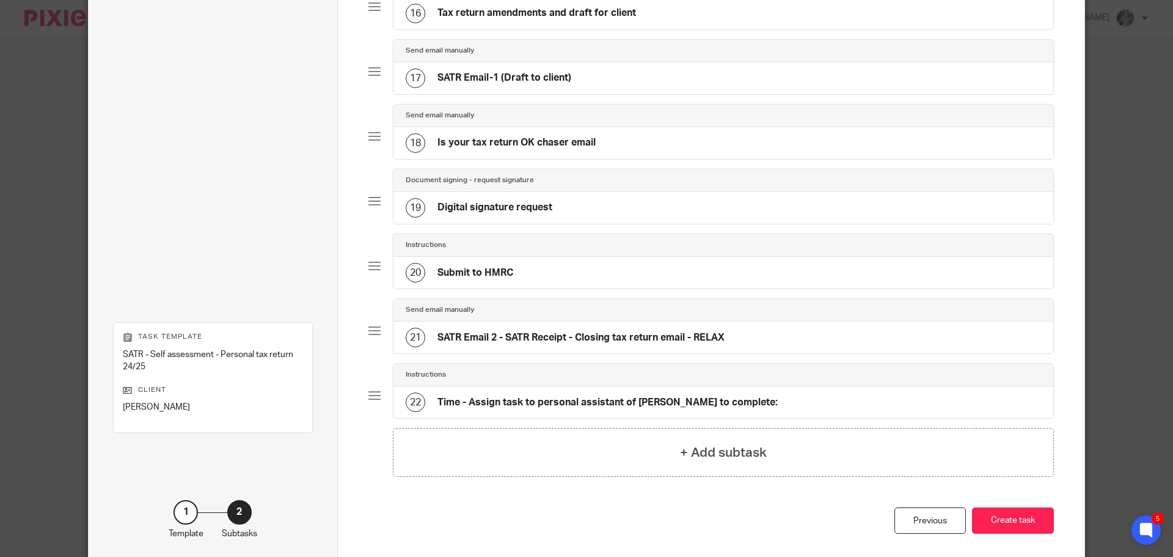
scroll to position [1167, 0]
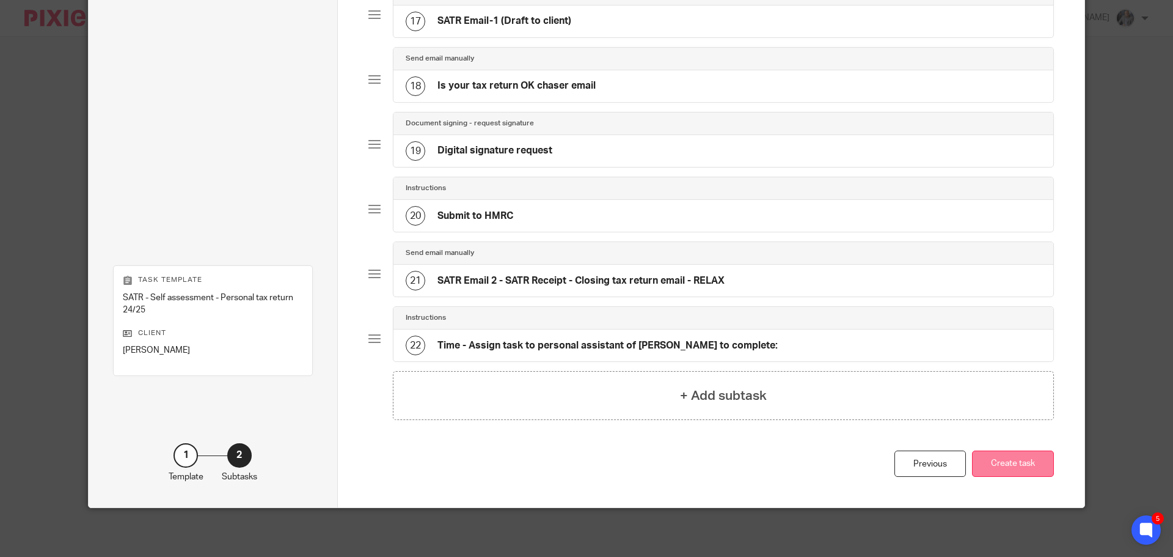
click at [1001, 471] on button "Create task" at bounding box center [1013, 463] width 82 height 26
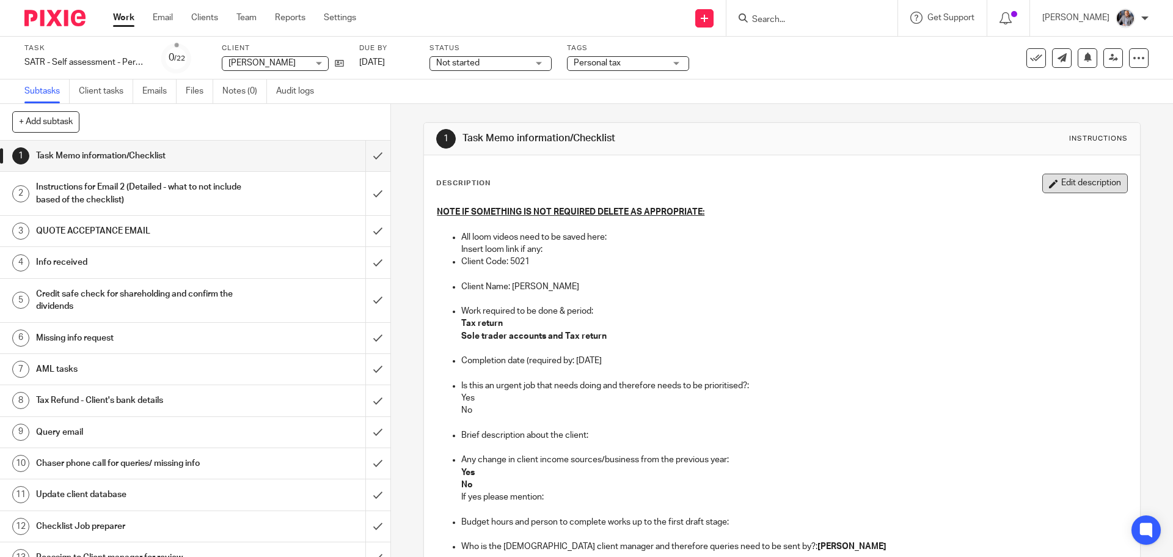
click at [1058, 178] on button "Edit description" at bounding box center [1086, 184] width 86 height 20
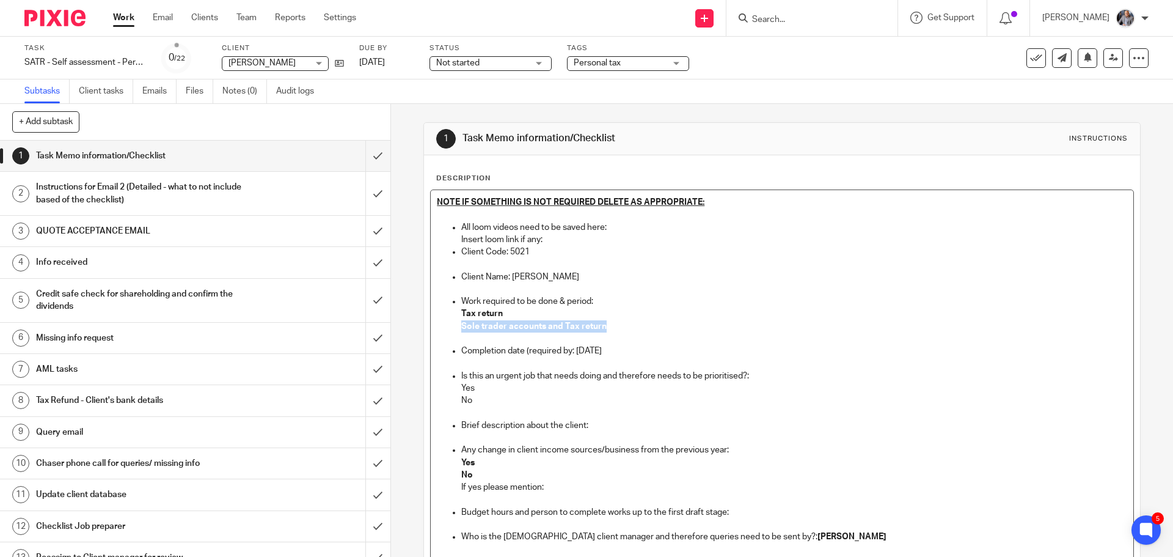
drag, startPoint x: 558, startPoint y: 319, endPoint x: 647, endPoint y: 323, distance: 88.7
click at [647, 323] on li "Work required to be done & period: Tax return Sole trader accounts and Tax retu…" at bounding box center [794, 320] width 666 height 50
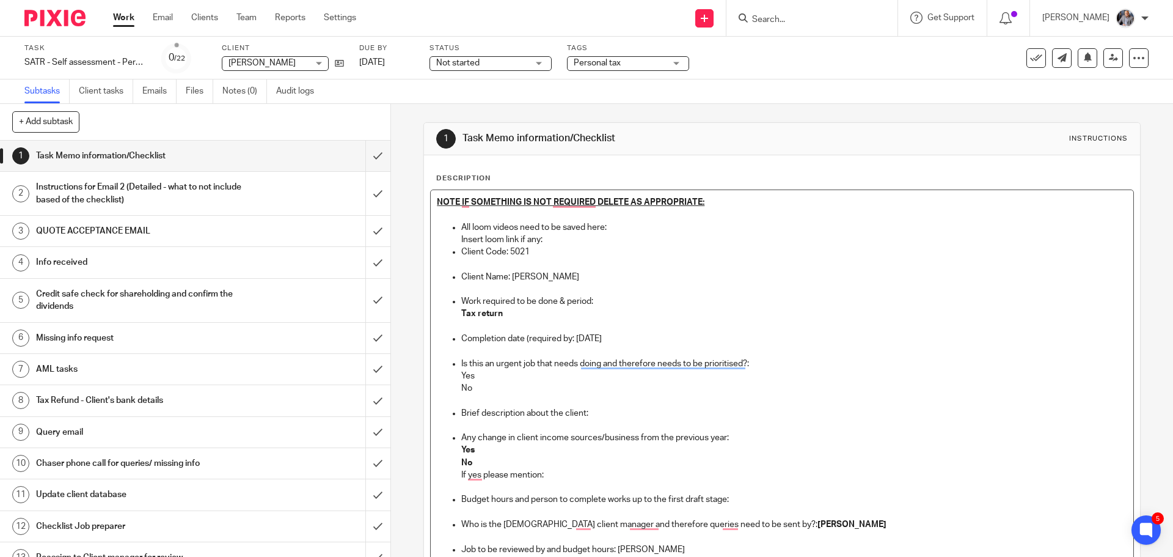
click at [493, 376] on p "Yes" at bounding box center [794, 376] width 666 height 12
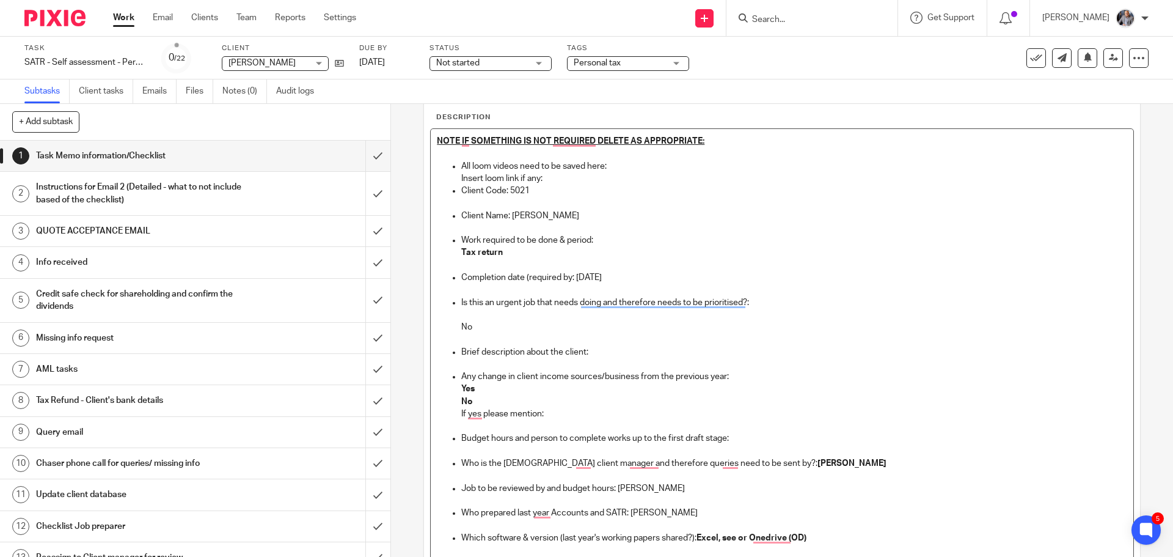
click at [479, 386] on p "Yes" at bounding box center [794, 389] width 666 height 12
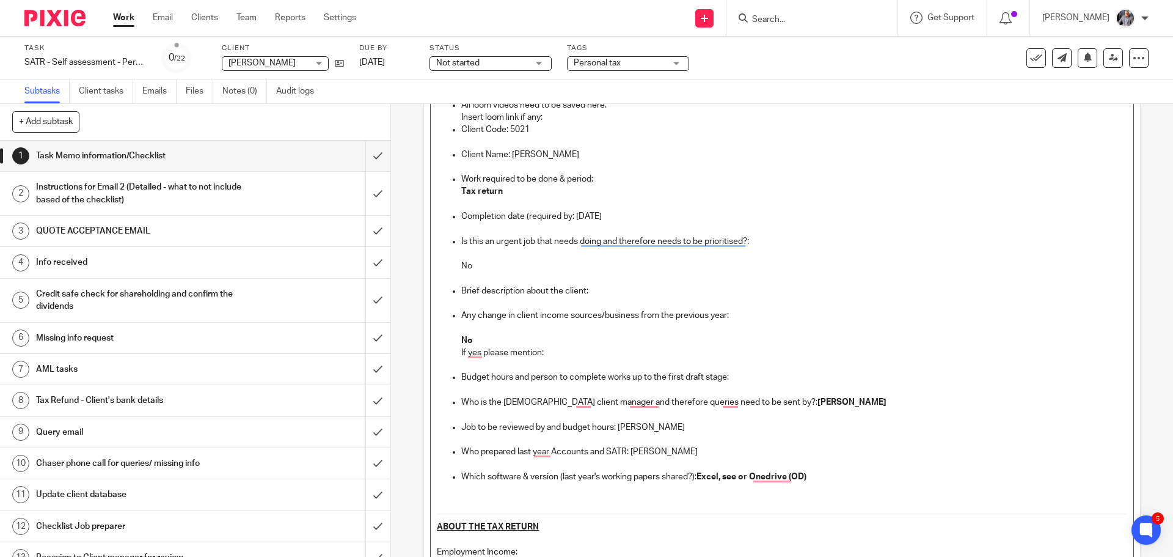
click at [739, 375] on p "Budget hours and person to complete works up to the first draft stage:" at bounding box center [794, 377] width 666 height 12
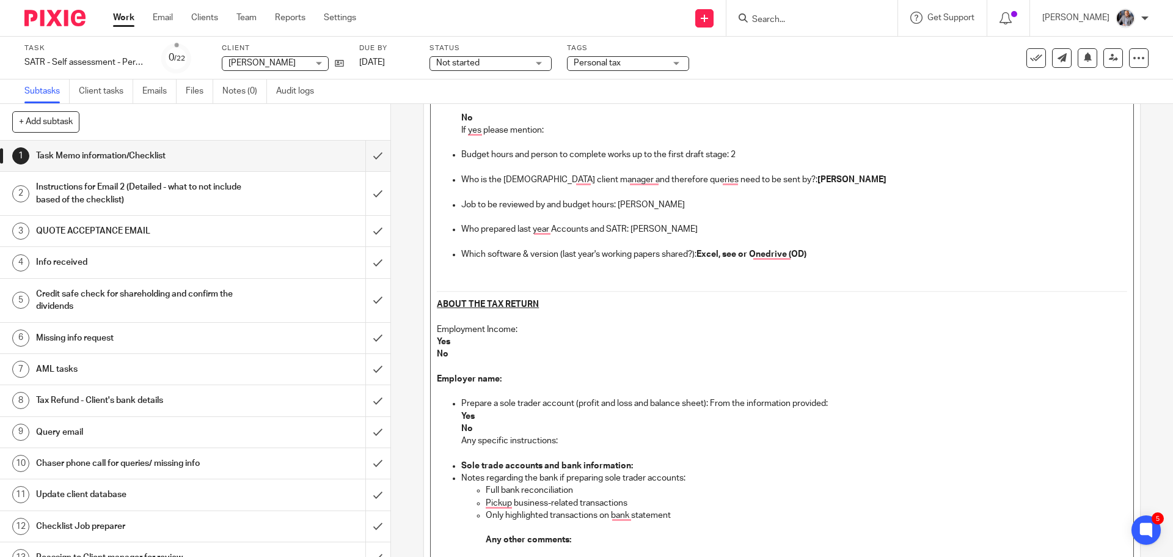
scroll to position [367, 0]
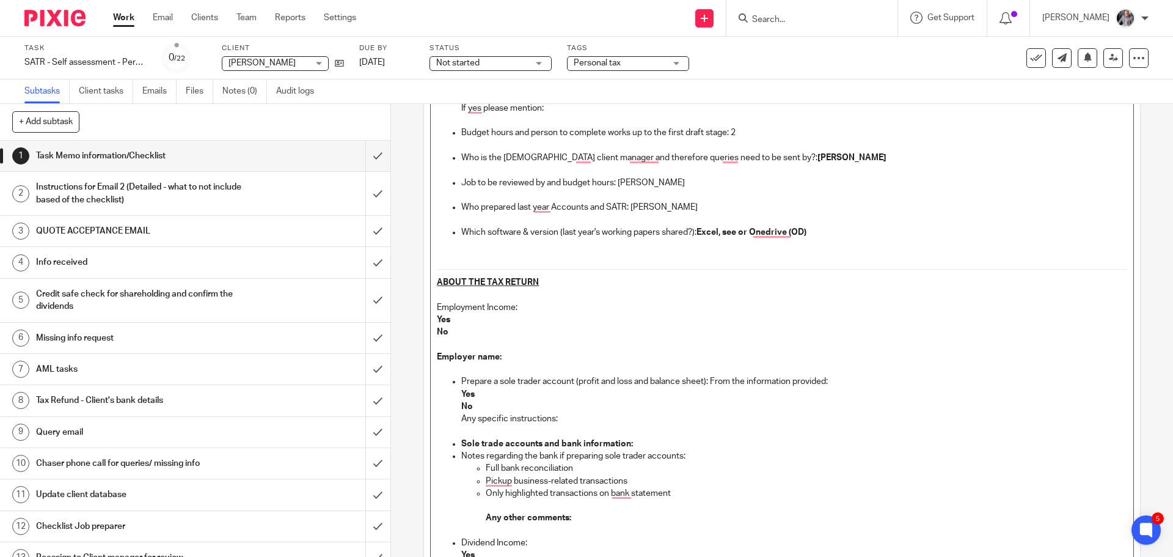
click at [485, 333] on p "No" at bounding box center [782, 332] width 690 height 12
click at [507, 356] on p "Employer name:" at bounding box center [782, 357] width 690 height 12
click at [480, 404] on p "No" at bounding box center [794, 406] width 666 height 12
click at [480, 394] on p "Yes" at bounding box center [794, 394] width 666 height 12
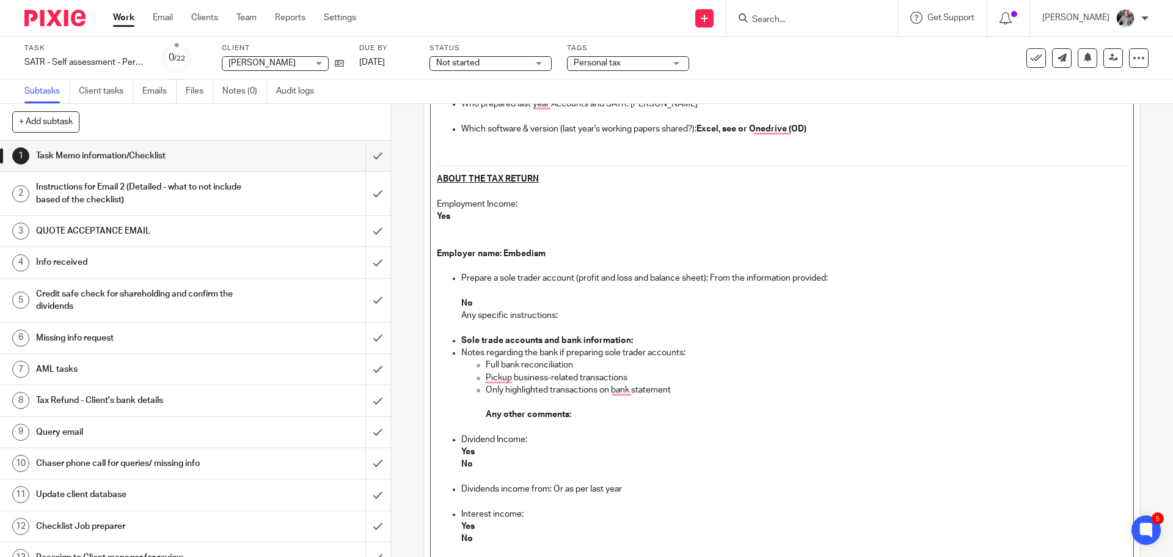
scroll to position [489, 0]
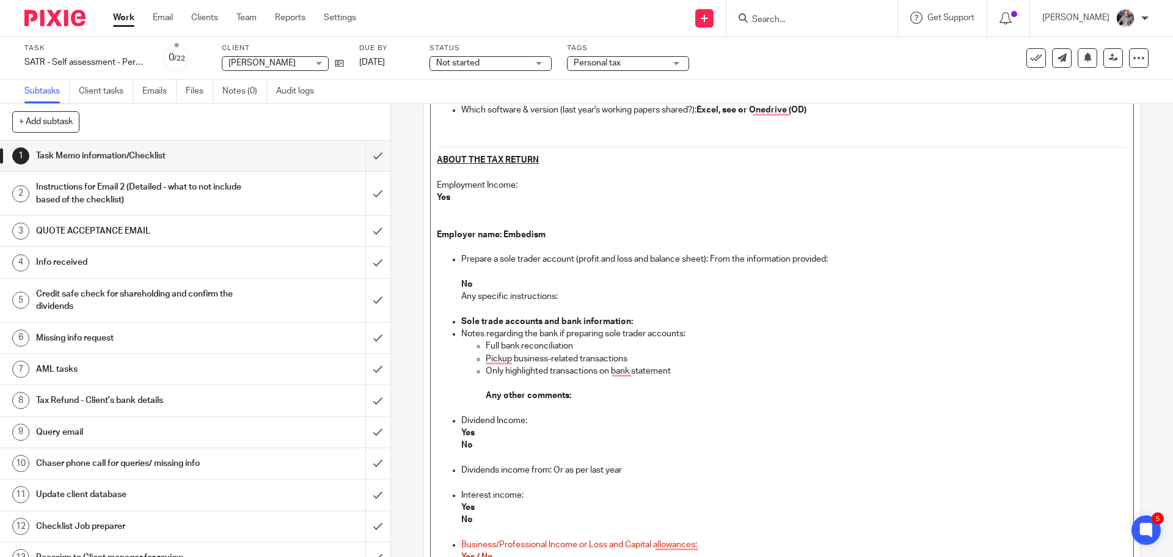
click at [476, 440] on p "No" at bounding box center [794, 445] width 666 height 12
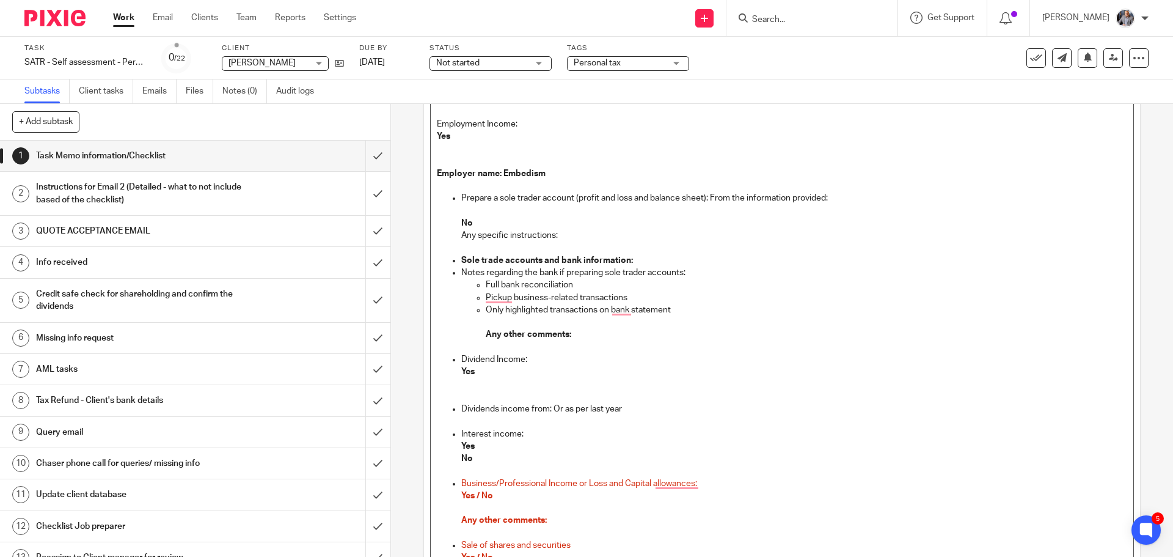
click at [480, 457] on p "No" at bounding box center [794, 458] width 666 height 12
click at [568, 432] on p "Interest income:" at bounding box center [794, 434] width 666 height 12
click at [516, 457] on p "To enrich screen reader interactions, please activate Accessibility in Grammarl…" at bounding box center [794, 458] width 666 height 12
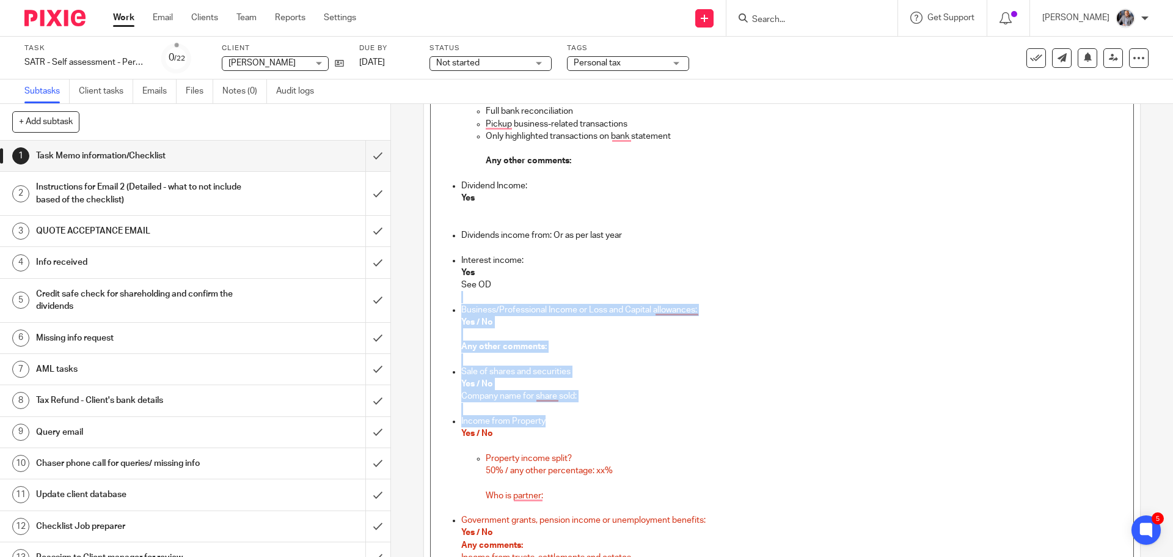
scroll to position [0, 0]
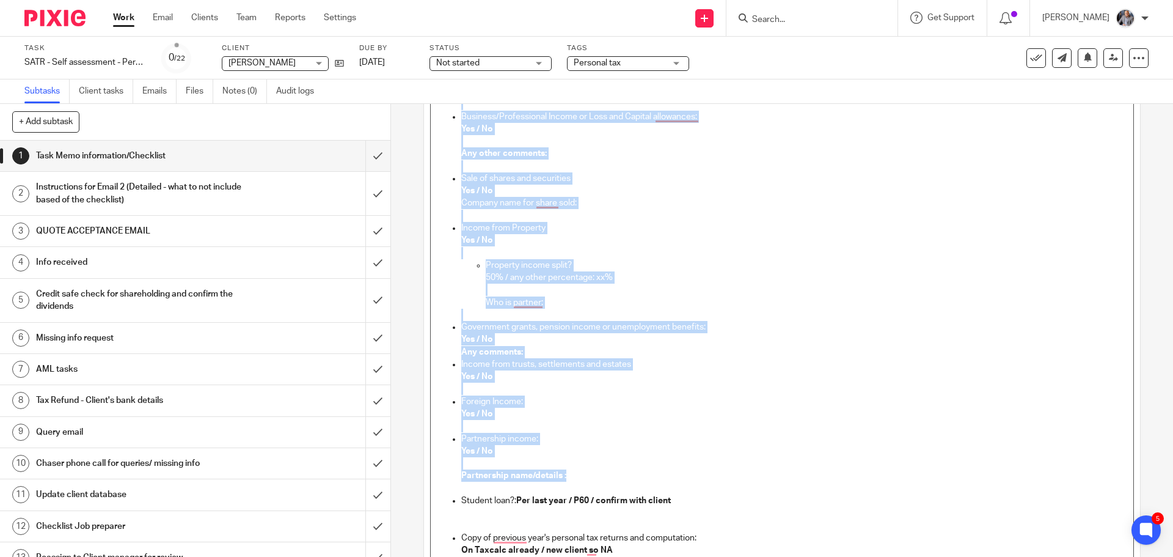
drag, startPoint x: 535, startPoint y: 401, endPoint x: 589, endPoint y: 476, distance: 92.4
click at [589, 477] on ul "Prepare a sole trader account (profit and loss and balance sheet): From the inf…" at bounding box center [782, 283] width 690 height 917
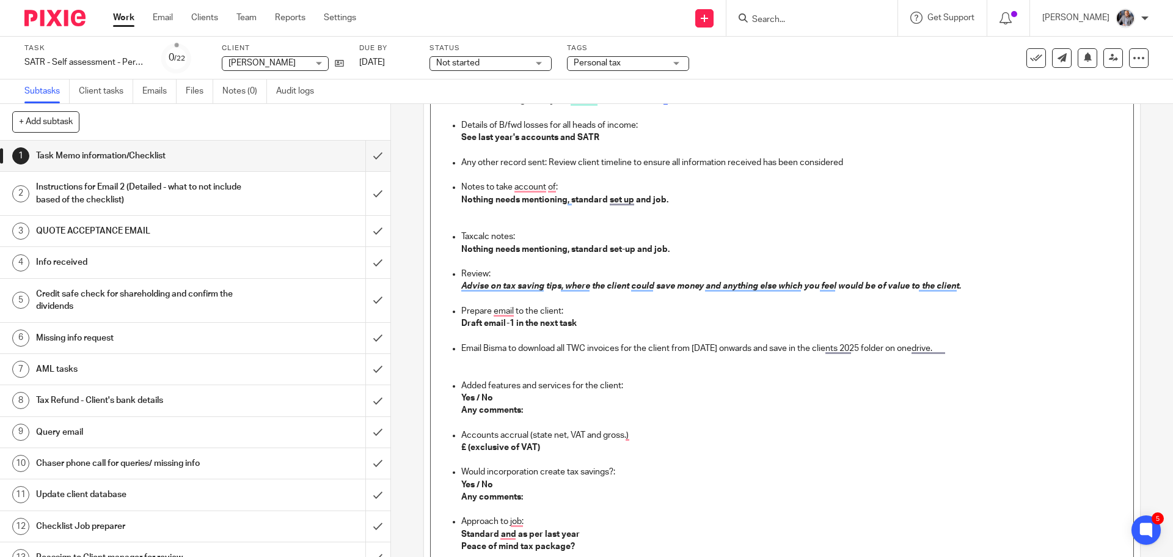
click at [463, 444] on strong "£ (exclusive of VAT)" at bounding box center [500, 447] width 79 height 9
click at [480, 484] on strong "Yes / No" at bounding box center [477, 484] width 32 height 9
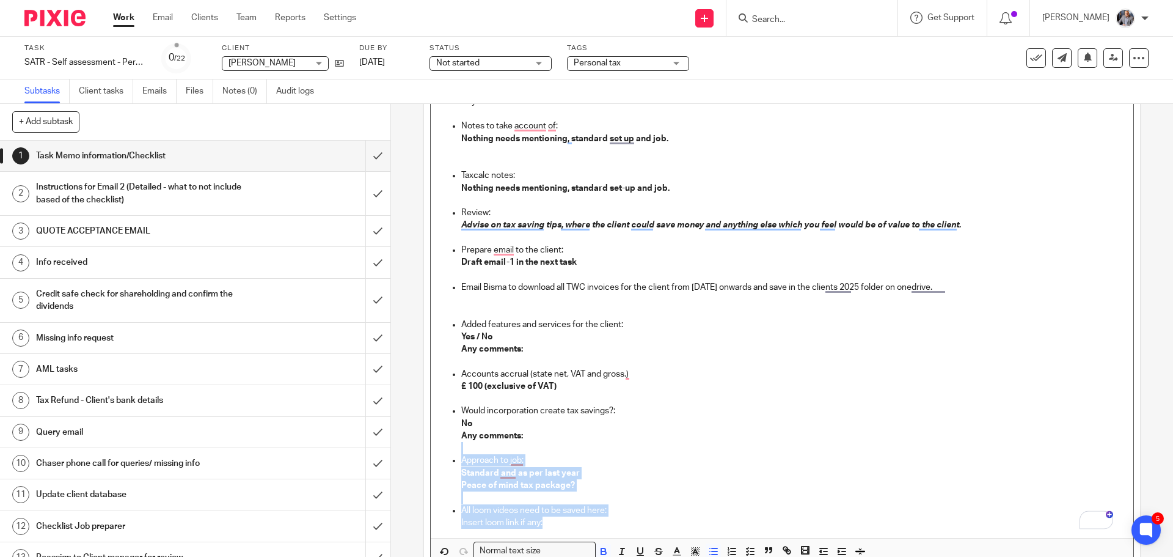
drag, startPoint x: 483, startPoint y: 447, endPoint x: 623, endPoint y: 529, distance: 161.8
click at [623, 529] on ul "Prepare email to the client: Draft email-1 in the next task Email Bisma to down…" at bounding box center [782, 386] width 690 height 285
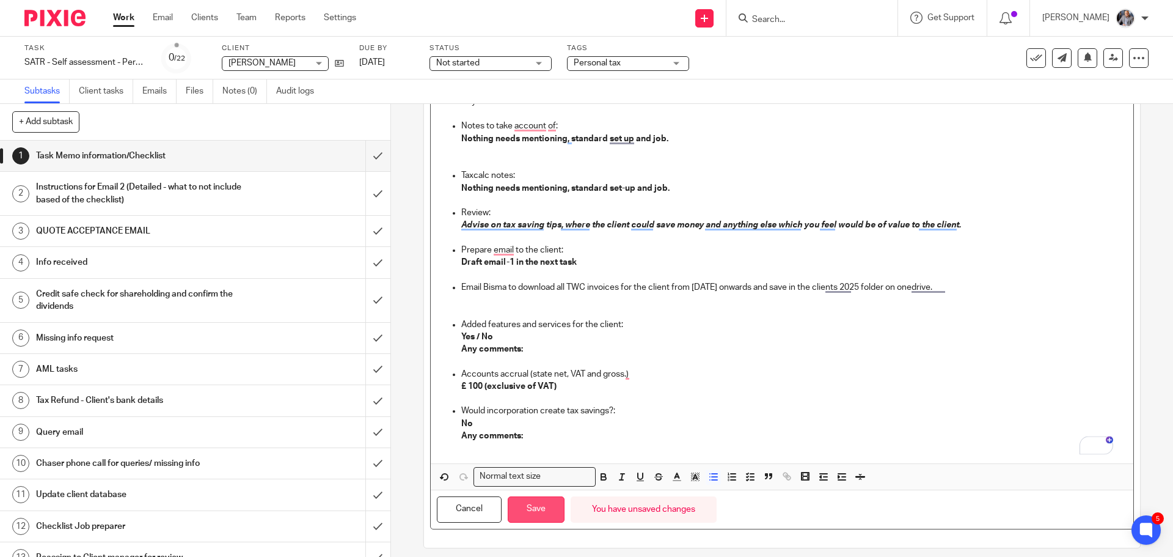
click at [542, 507] on button "Save" at bounding box center [536, 509] width 57 height 26
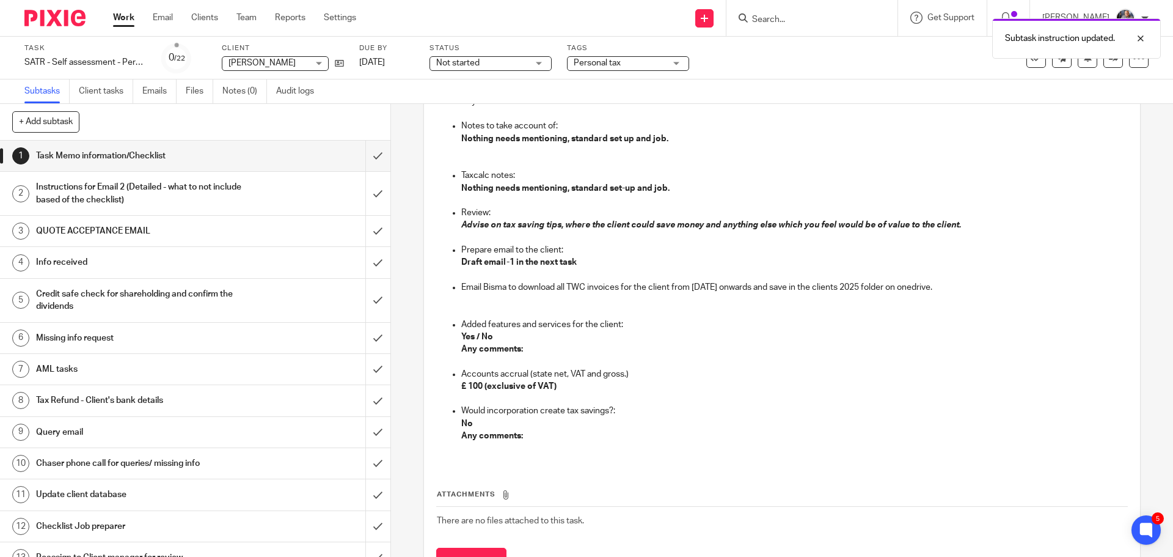
click at [125, 195] on h1 "Instructions for Email 2 (Detailed - what to not include based of the checklist)" at bounding box center [141, 193] width 211 height 31
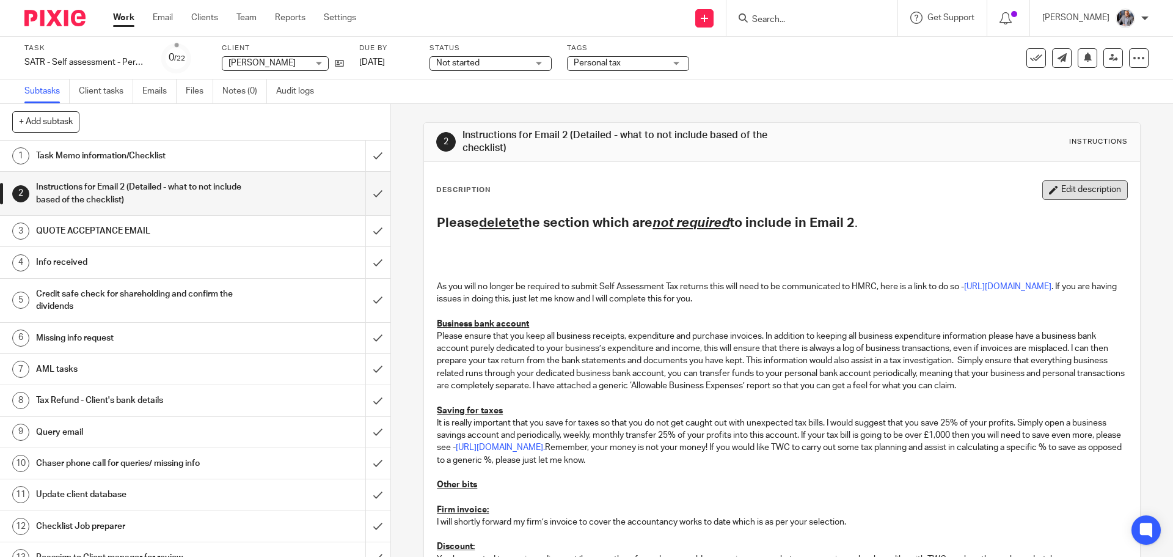
click at [1051, 189] on button "Edit description" at bounding box center [1086, 190] width 86 height 20
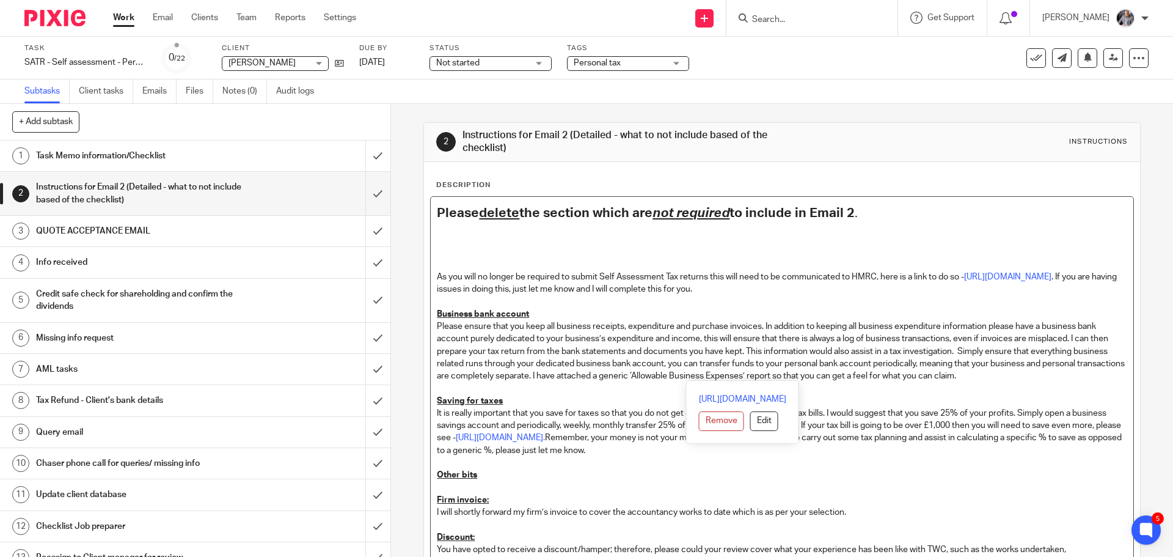
drag, startPoint x: 496, startPoint y: 268, endPoint x: 1054, endPoint y: 380, distance: 568.9
click at [1054, 380] on div "Please delete the section which are not required to include in Email 2 . As you…" at bounding box center [782, 474] width 702 height 554
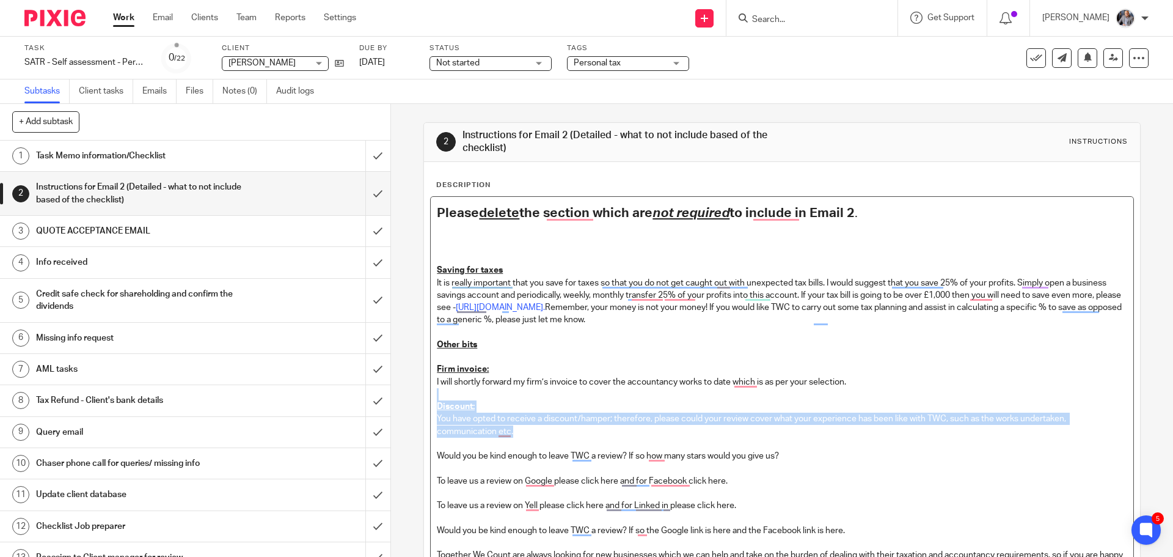
drag, startPoint x: 876, startPoint y: 379, endPoint x: 976, endPoint y: 436, distance: 115.2
click at [976, 436] on div "Please delete the section which are not required to include in Email 2 . Saving…" at bounding box center [782, 409] width 702 height 424
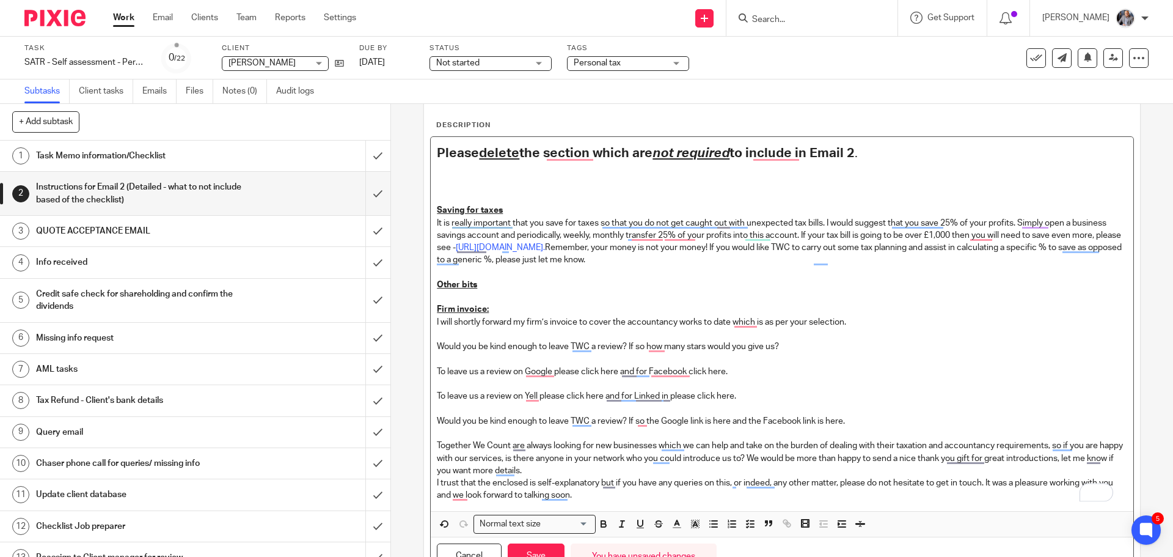
scroll to position [117, 0]
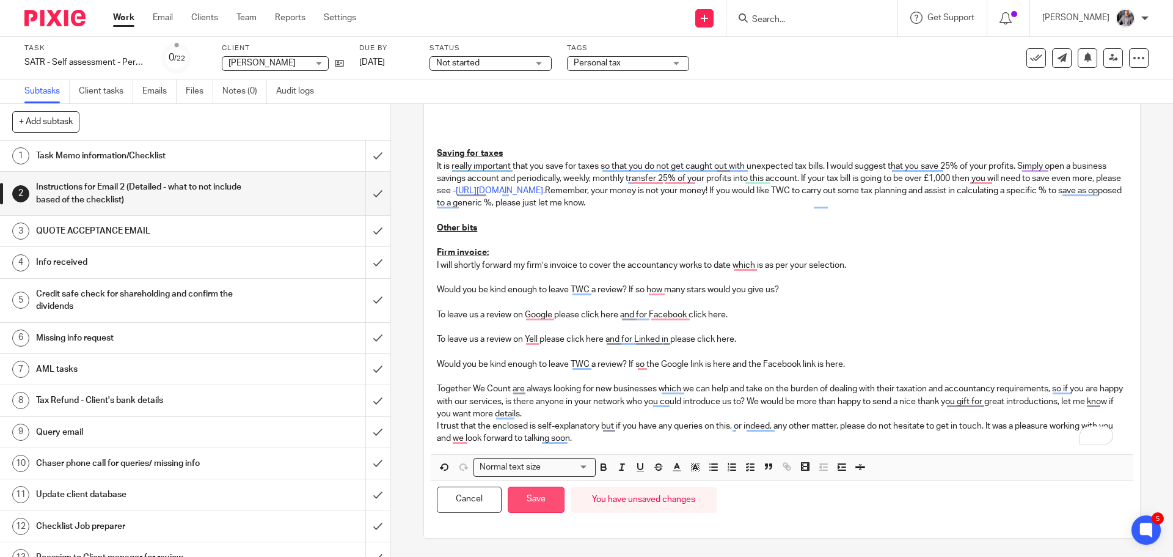
click at [543, 494] on button "Save" at bounding box center [536, 499] width 57 height 26
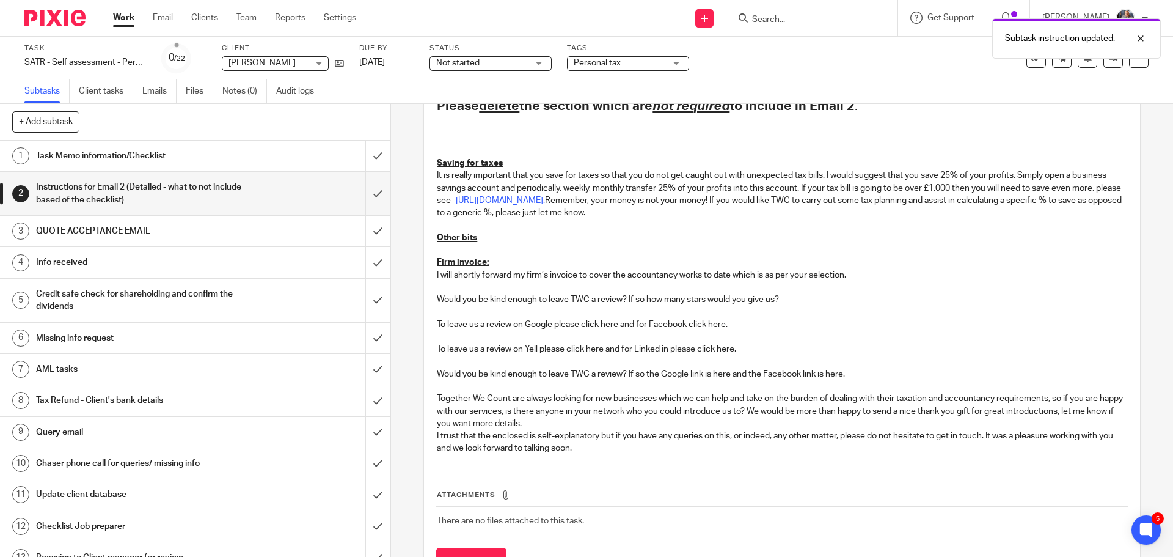
scroll to position [127, 0]
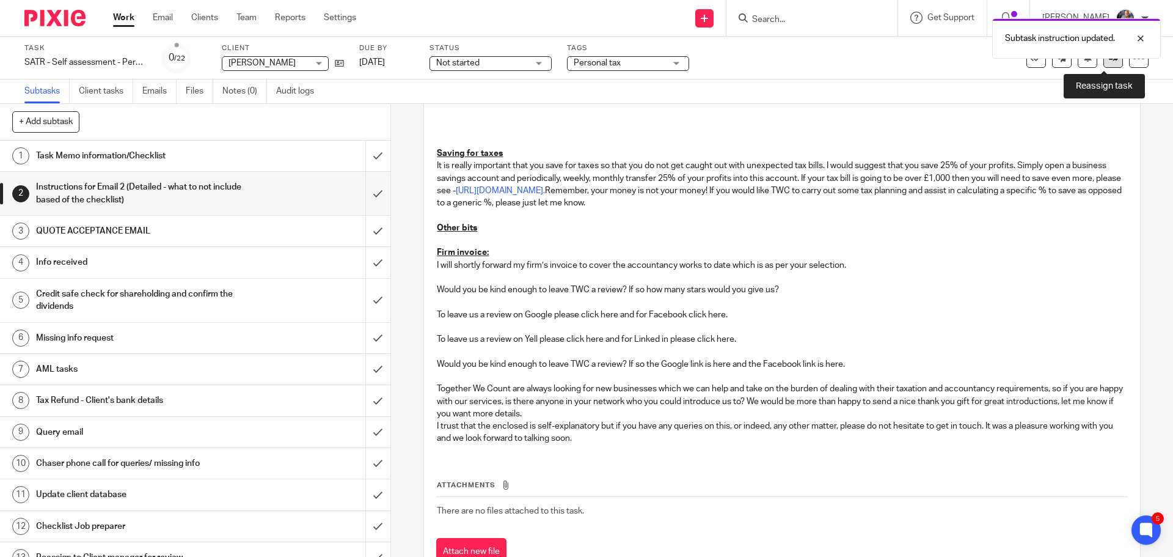
click at [1104, 66] on link at bounding box center [1114, 58] width 20 height 20
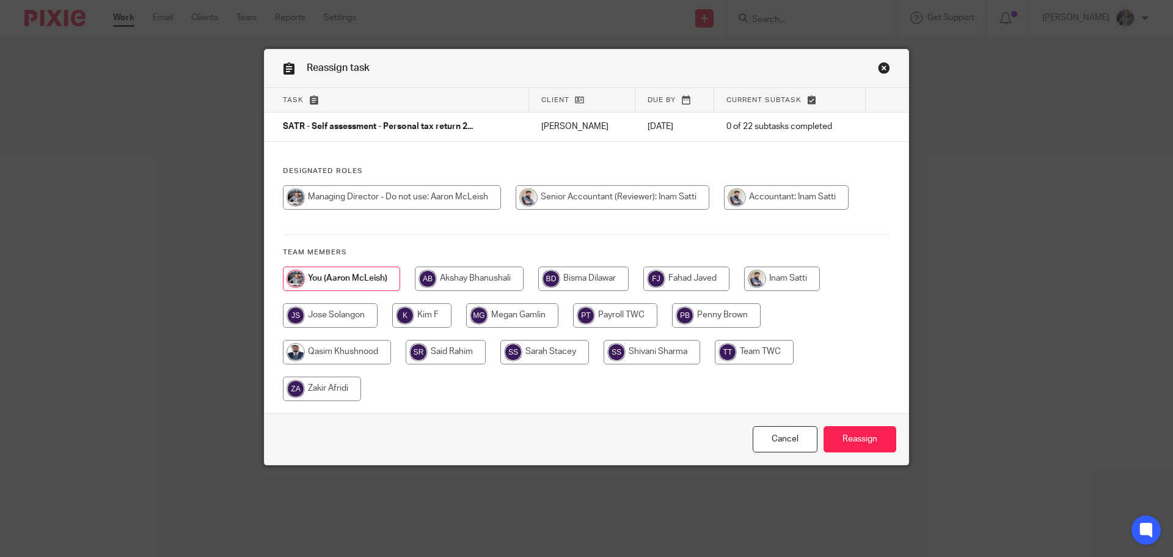
click at [777, 271] on input "radio" at bounding box center [782, 278] width 76 height 24
radio input "true"
click at [863, 440] on input "Reassign" at bounding box center [860, 439] width 73 height 26
